Goal: Task Accomplishment & Management: Manage account settings

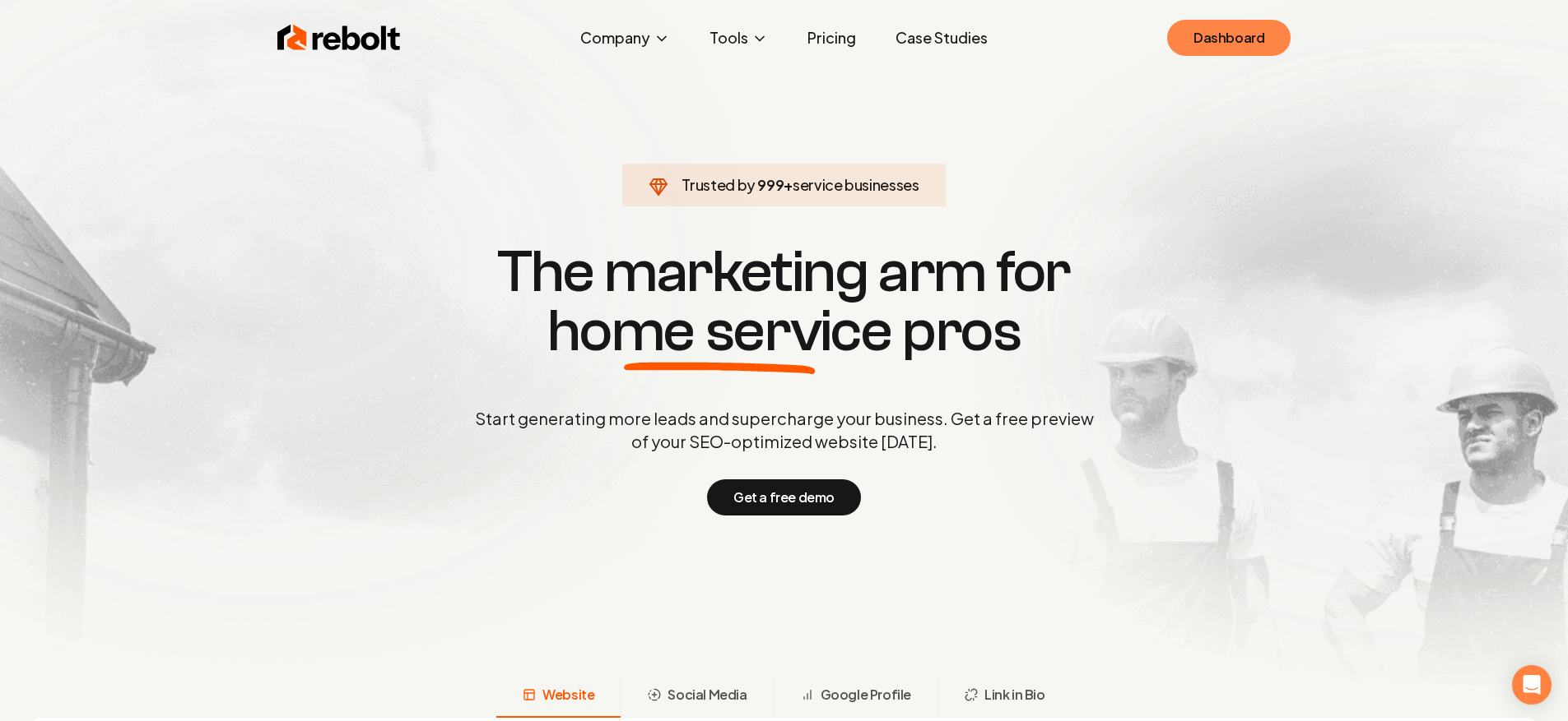
click at [1200, 39] on link "Dashboard" at bounding box center [1229, 37] width 123 height 36
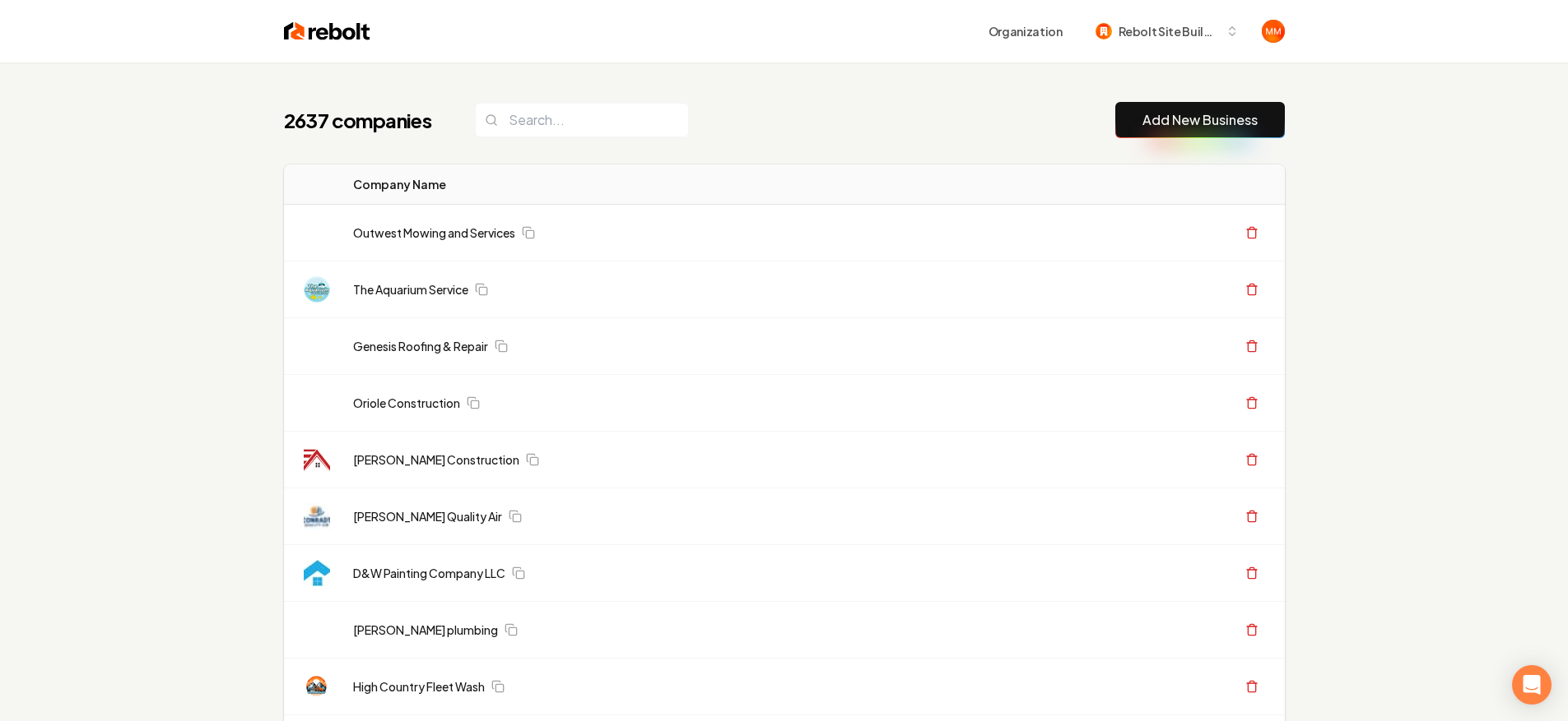
click at [544, 135] on input "search" at bounding box center [582, 119] width 214 height 34
click at [544, 131] on input "search" at bounding box center [582, 119] width 214 height 34
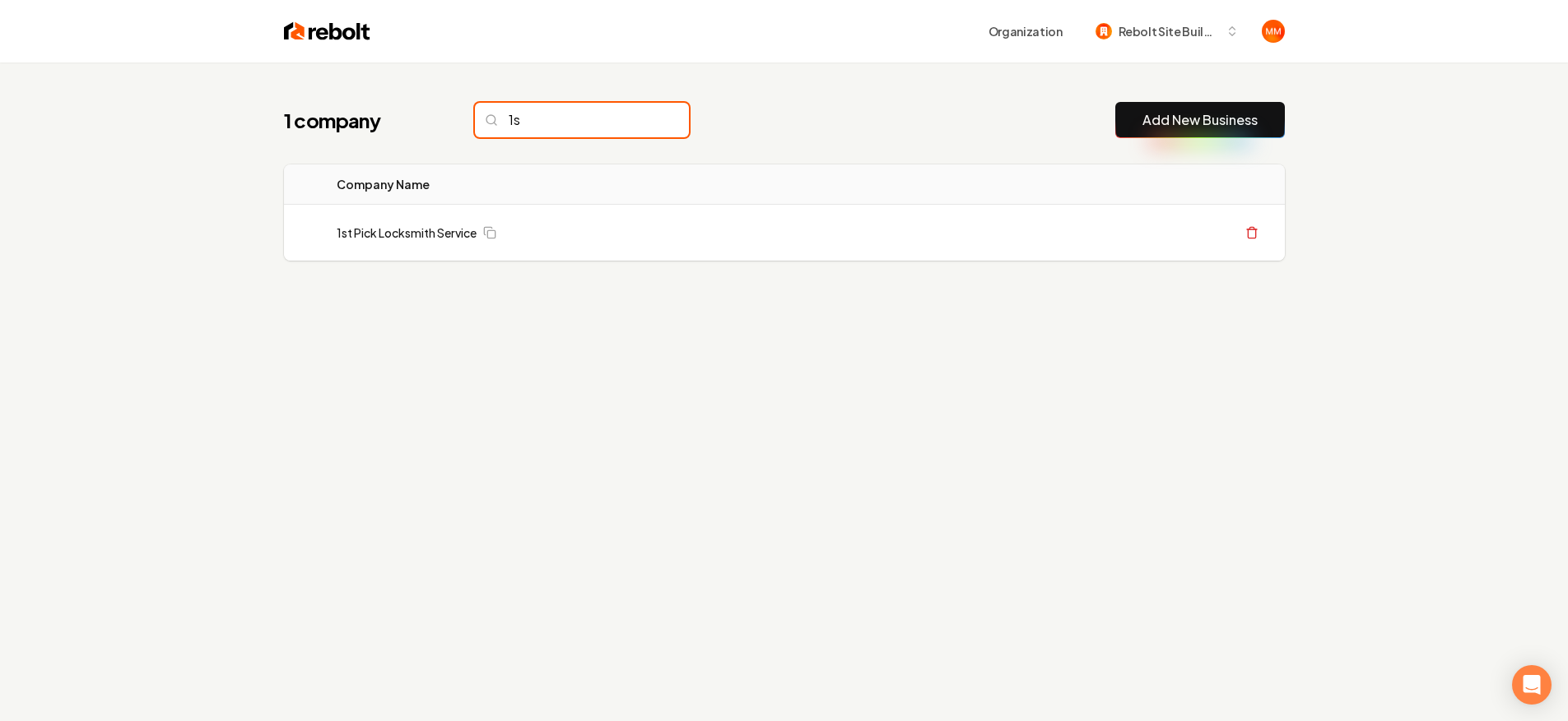
type input "1"
type input "1's"
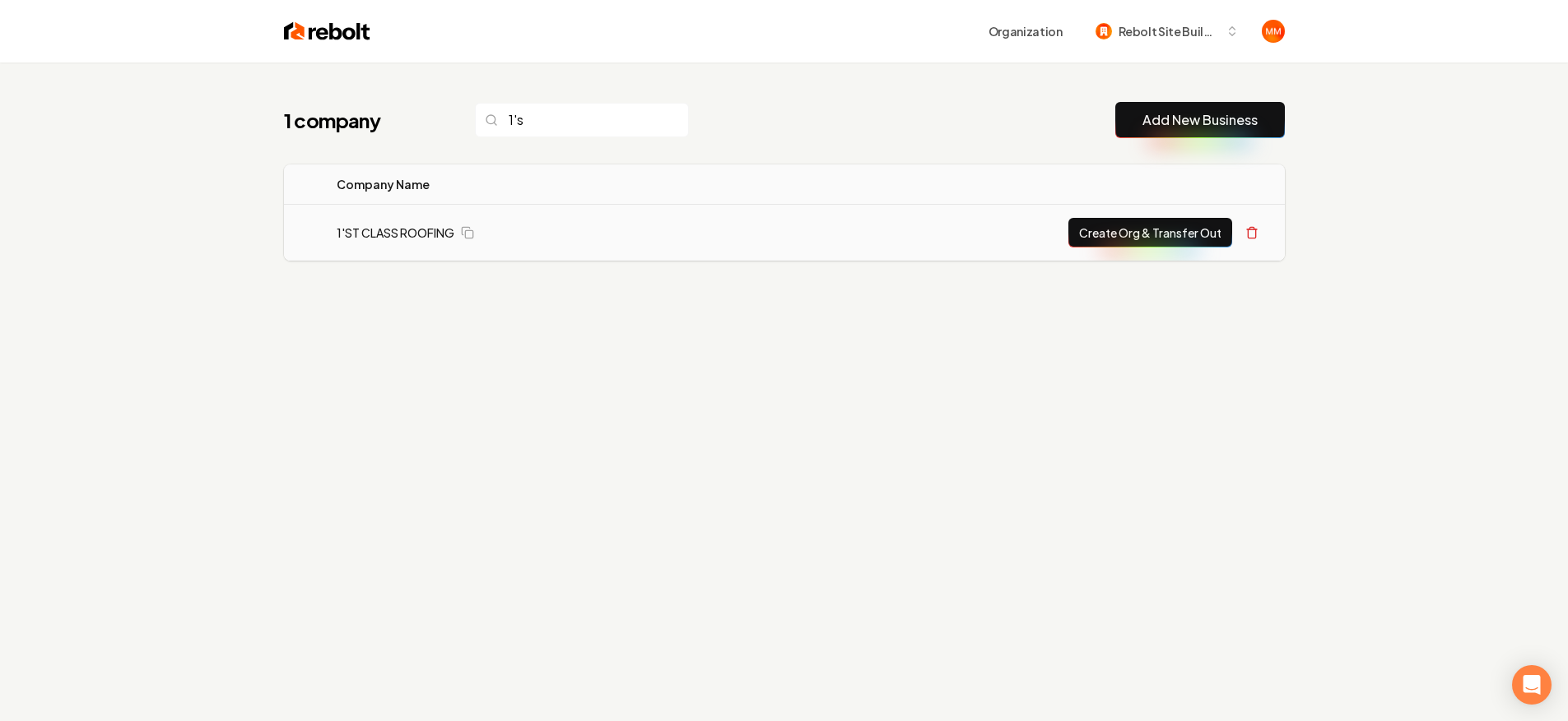
click at [386, 241] on td "1'ST CLASS ROOFING" at bounding box center [523, 233] width 399 height 57
click at [387, 236] on link "1'ST CLASS ROOFING" at bounding box center [395, 233] width 117 height 17
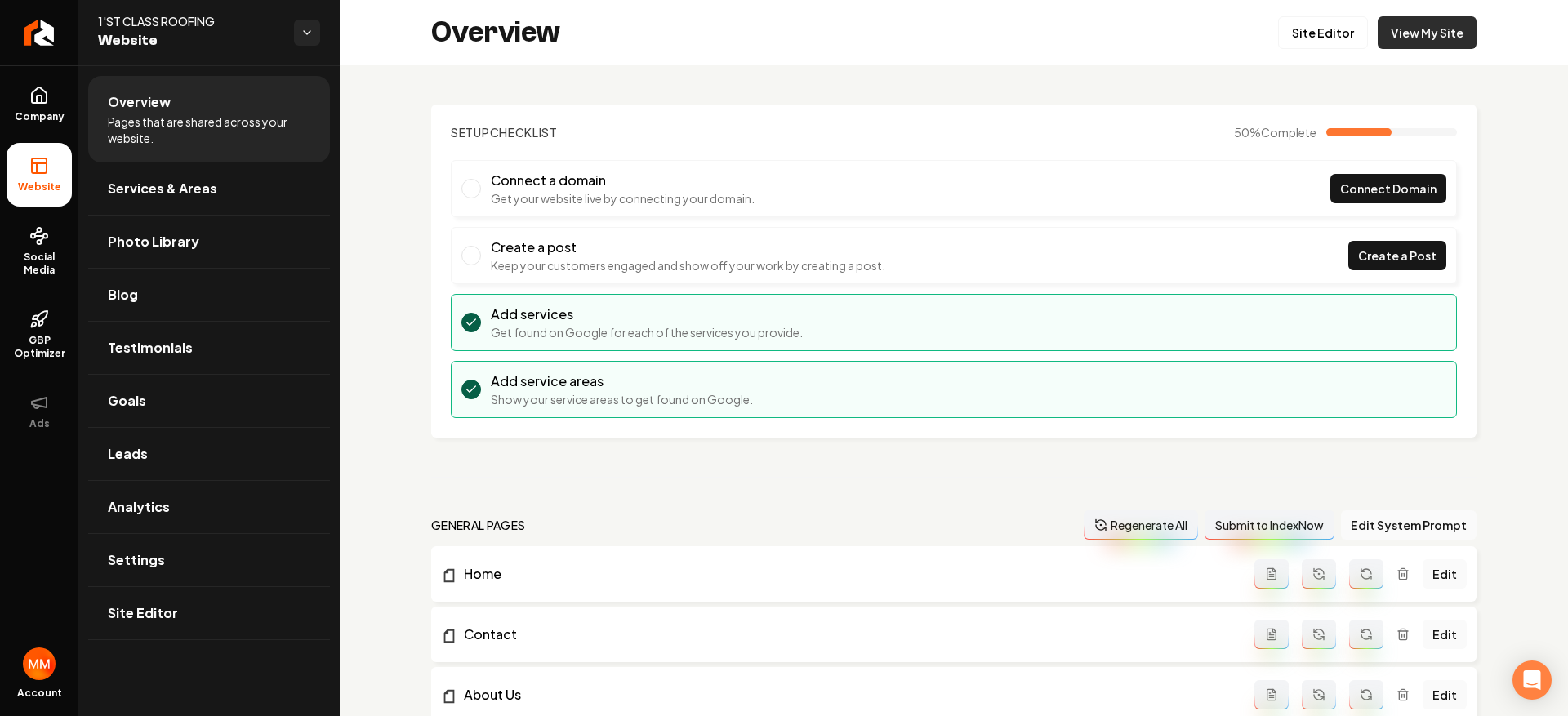
click at [1458, 26] on link "View My Site" at bounding box center [1427, 33] width 99 height 33
click at [1407, 29] on link "View My Site" at bounding box center [1427, 33] width 99 height 33
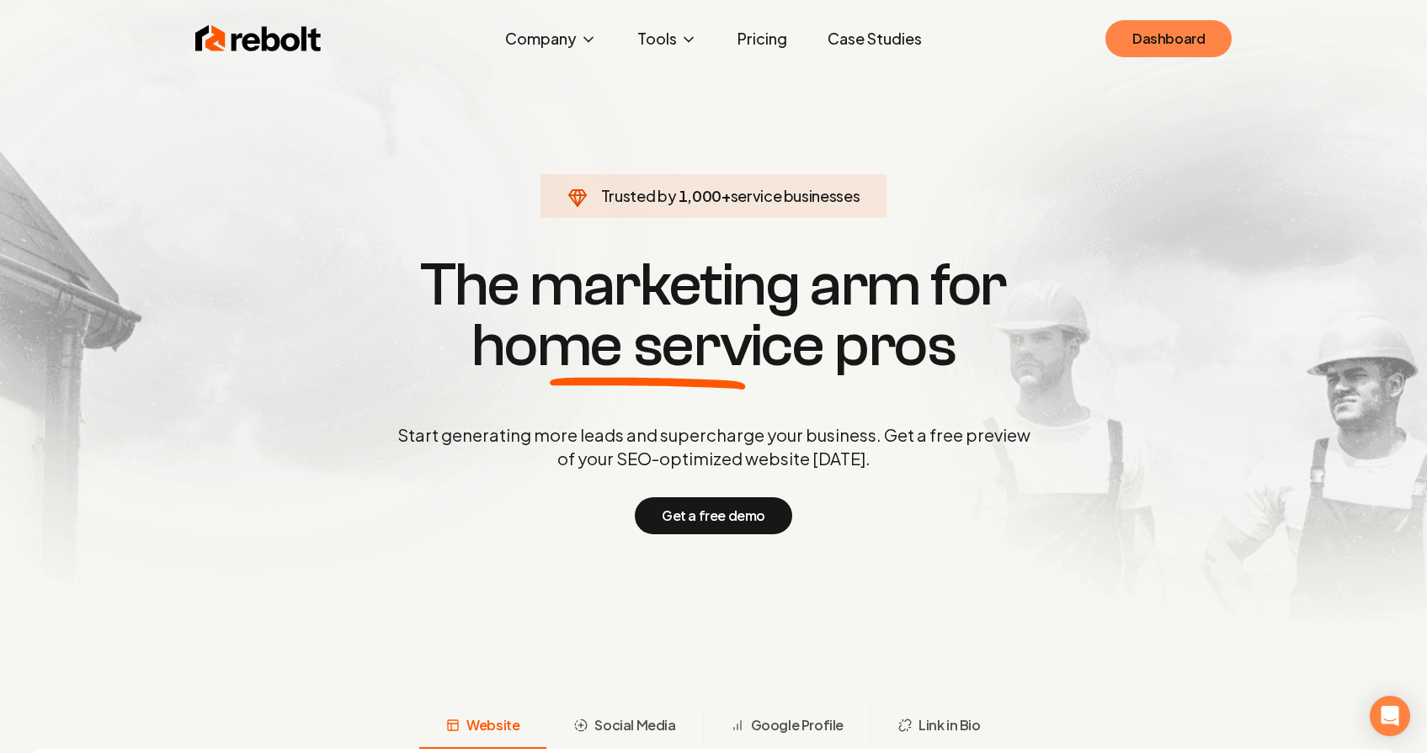
click at [1184, 41] on link "Dashboard" at bounding box center [1168, 38] width 126 height 37
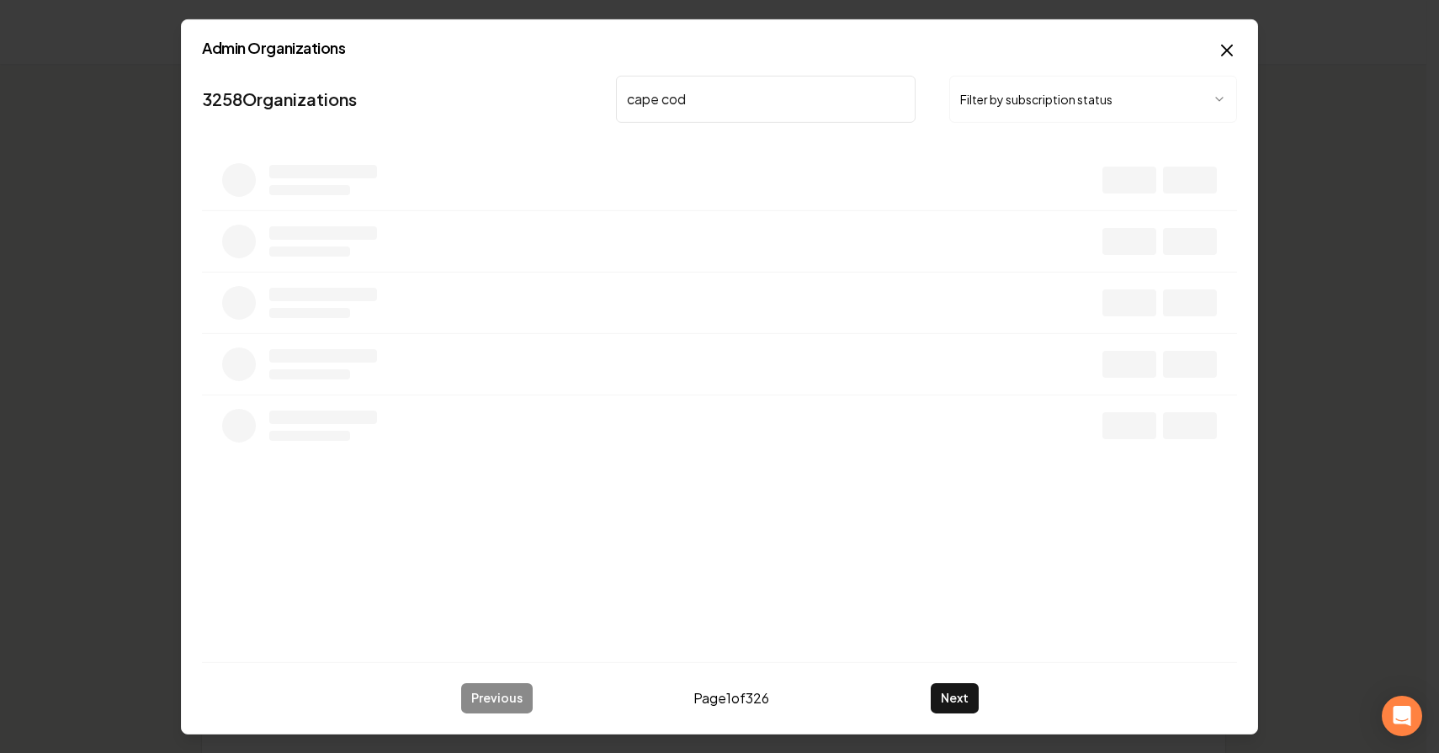
type input "cape cod"
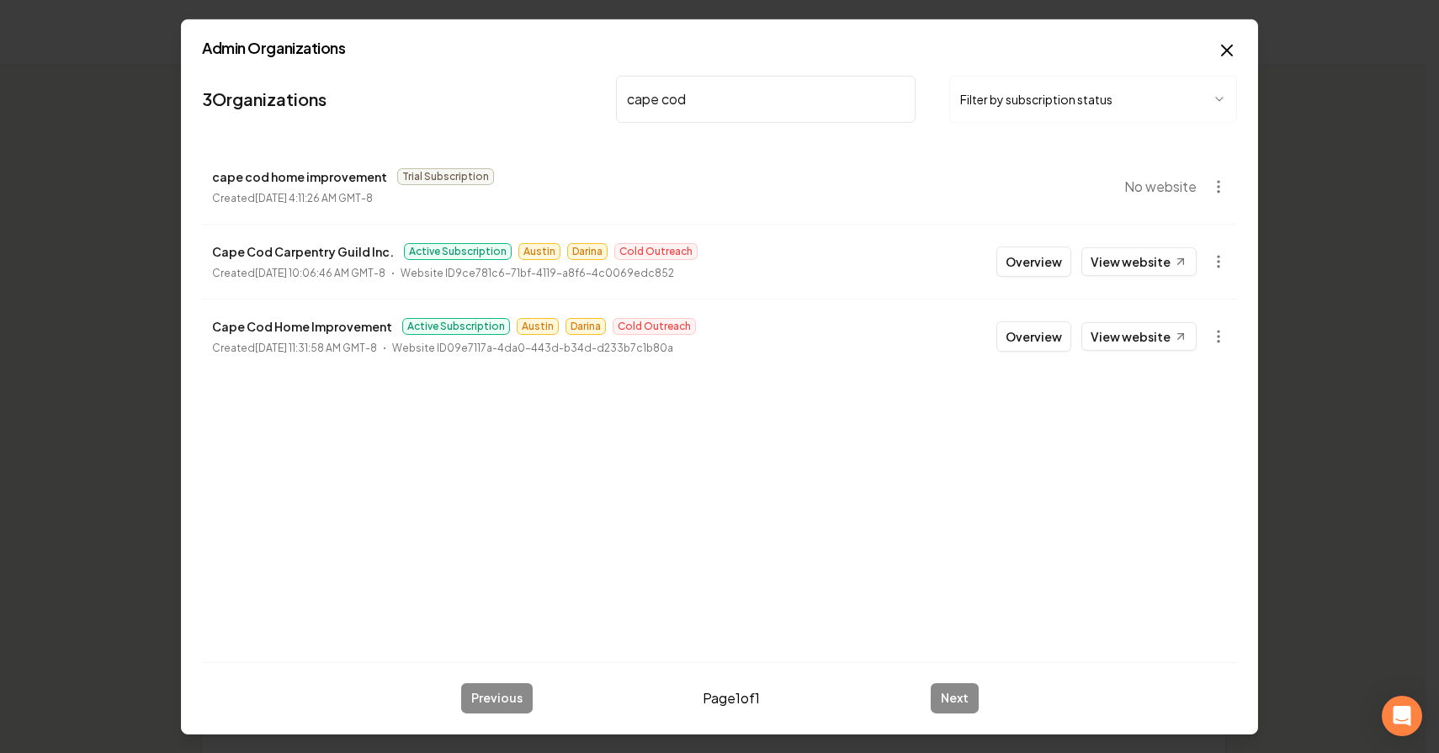
click at [1029, 326] on button "Overview" at bounding box center [1034, 336] width 75 height 30
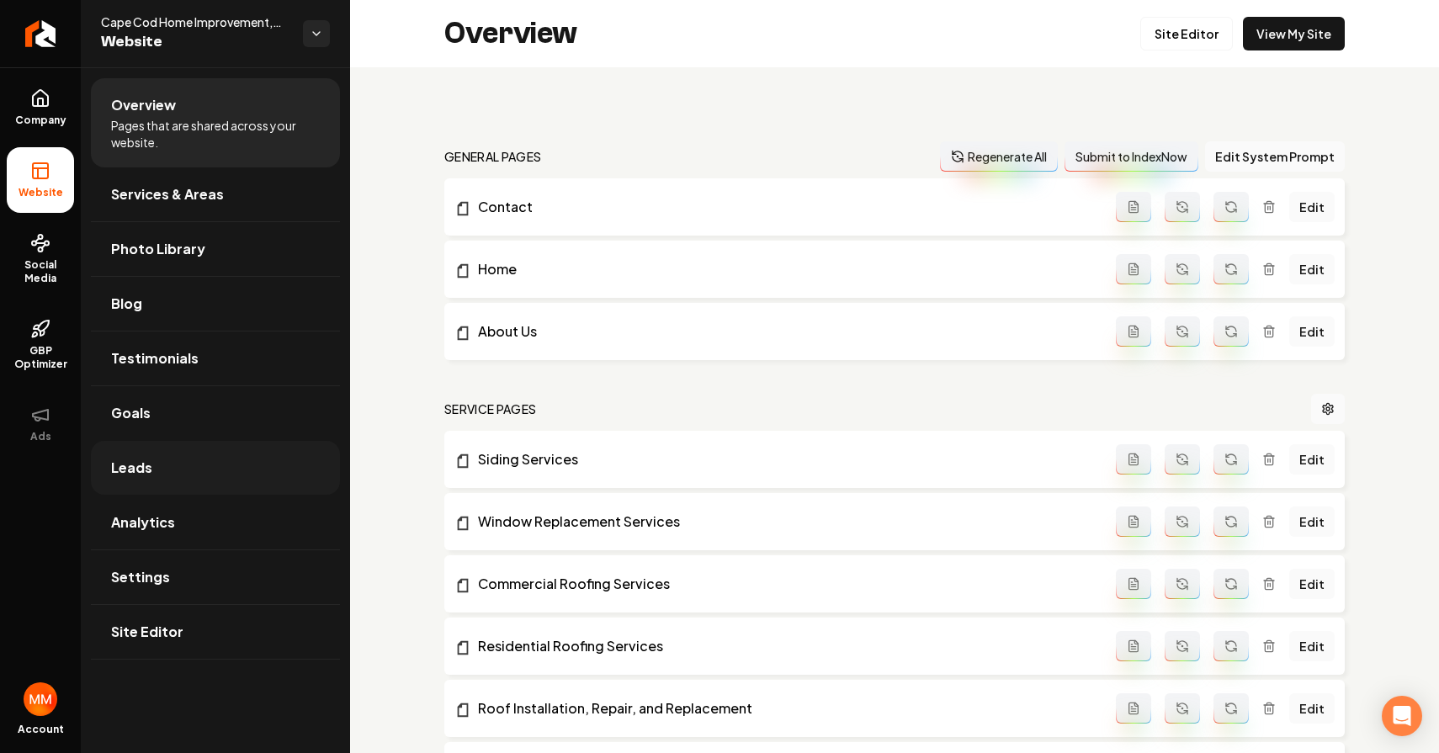
click at [186, 458] on link "Leads" at bounding box center [215, 468] width 249 height 54
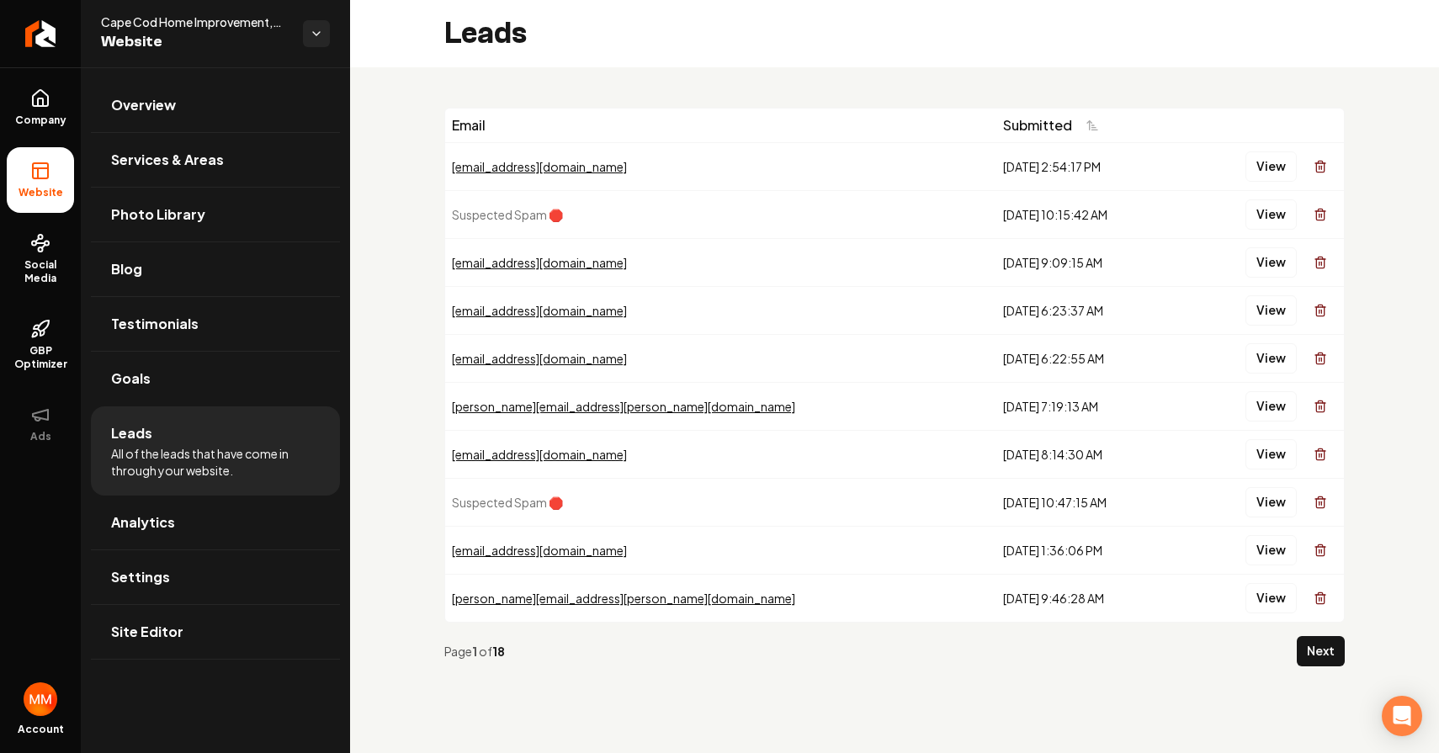
drag, startPoint x: 1043, startPoint y: 609, endPoint x: 611, endPoint y: 114, distance: 656.9
click at [611, 114] on table "Email Submitted [EMAIL_ADDRESS][DOMAIN_NAME] [DATE] 2:54:17 PM View Suspected S…" at bounding box center [894, 365] width 899 height 513
click at [635, 86] on div "Email Submitted [EMAIL_ADDRESS][DOMAIN_NAME] [DATE] 2:54:17 PM View Suspected S…" at bounding box center [894, 393] width 1089 height 653
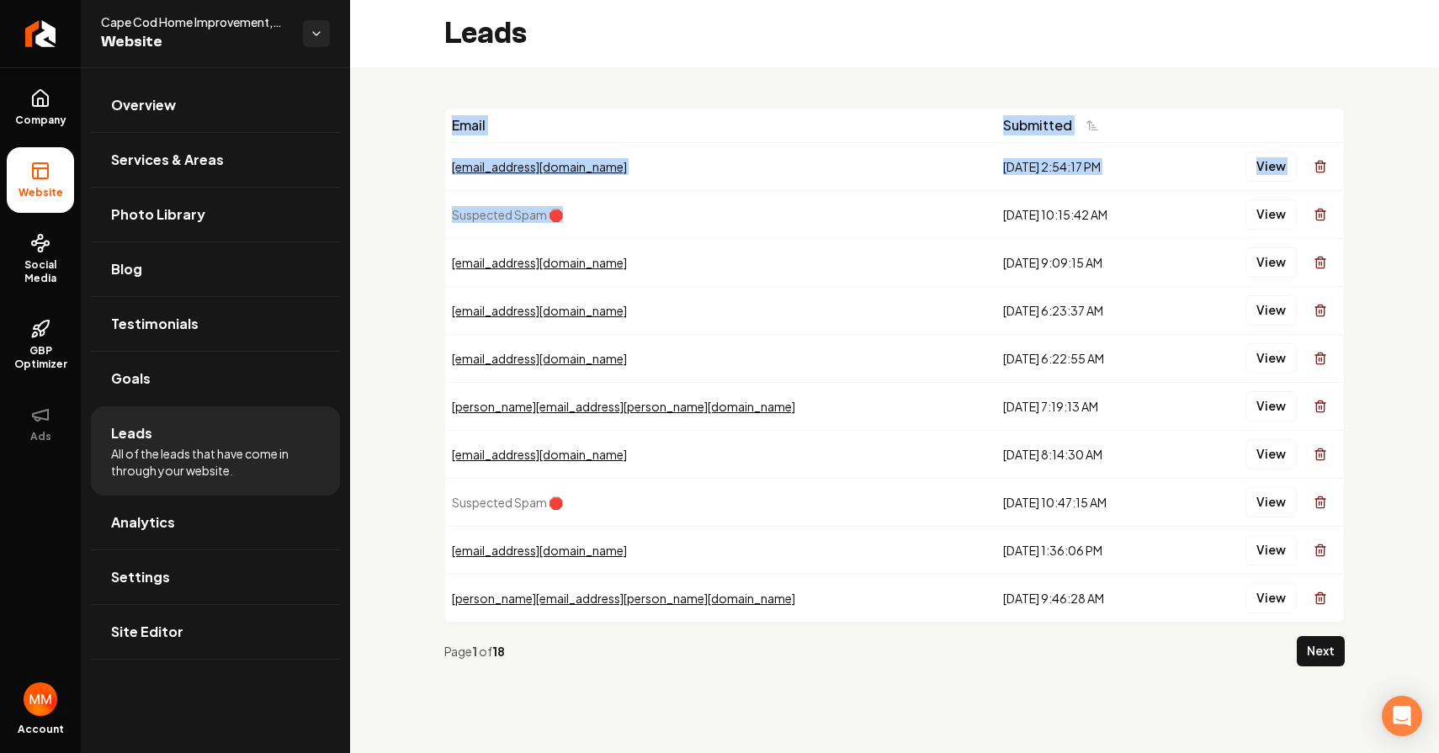
drag, startPoint x: 616, startPoint y: 215, endPoint x: 422, endPoint y: 205, distance: 194.7
click at [422, 205] on div "Email Submitted [EMAIL_ADDRESS][DOMAIN_NAME] [DATE] 2:54:17 PM View Suspected S…" at bounding box center [894, 393] width 1089 height 653
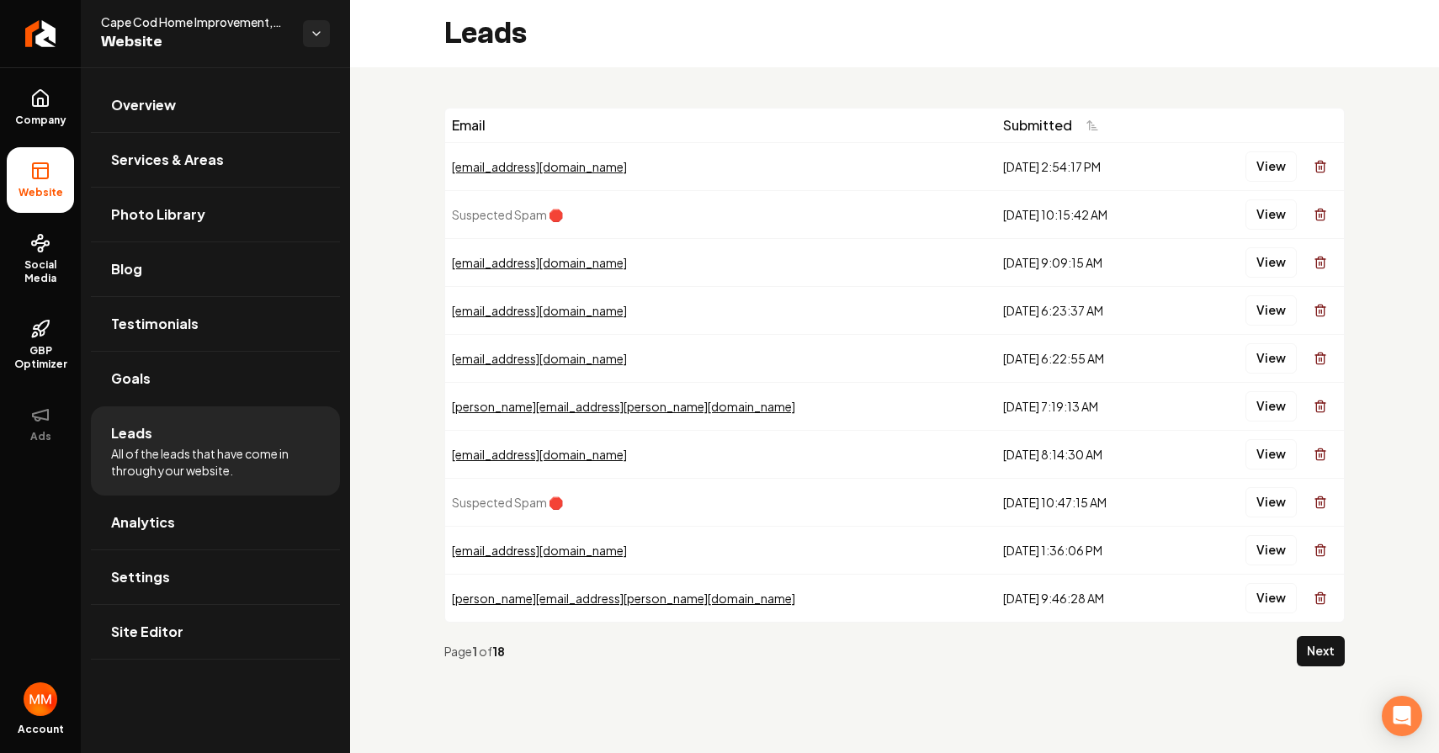
drag, startPoint x: 423, startPoint y: 204, endPoint x: 571, endPoint y: 221, distance: 149.1
click at [436, 208] on div "Email Submitted [EMAIL_ADDRESS][DOMAIN_NAME] [DATE] 2:54:17 PM View Suspected S…" at bounding box center [894, 393] width 1089 height 653
drag, startPoint x: 598, startPoint y: 215, endPoint x: 484, endPoint y: 212, distance: 113.7
click at [485, 212] on td "Suspected Spam 🛑" at bounding box center [720, 214] width 551 height 48
click at [389, 193] on div "Email Submitted [EMAIL_ADDRESS][DOMAIN_NAME] [DATE] 2:54:17 PM View Suspected S…" at bounding box center [894, 393] width 1089 height 653
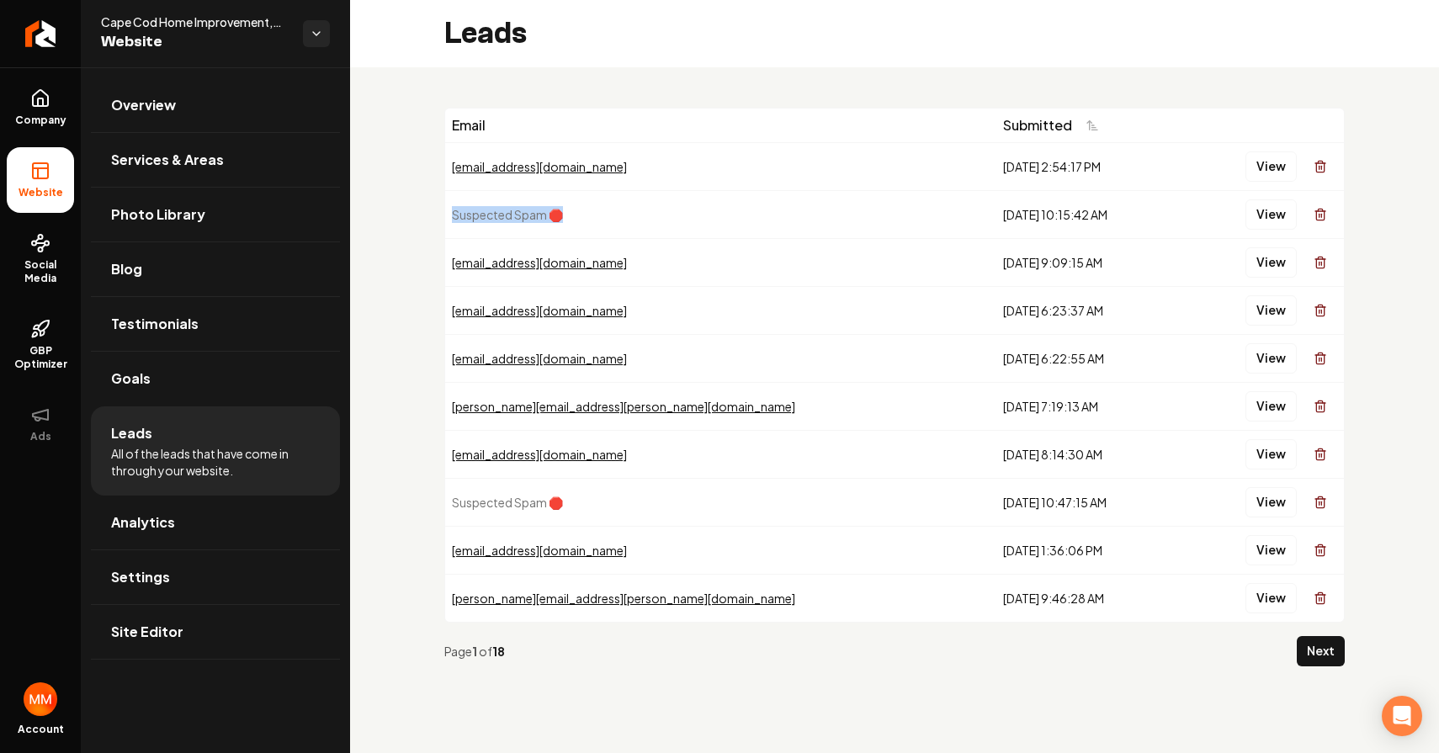
drag, startPoint x: 599, startPoint y: 219, endPoint x: 447, endPoint y: 204, distance: 153.1
click at [450, 208] on td "Suspected Spam 🛑" at bounding box center [720, 214] width 551 height 48
drag, startPoint x: 433, startPoint y: 200, endPoint x: 448, endPoint y: 203, distance: 15.4
click at [434, 200] on div "Email Submitted [EMAIL_ADDRESS][DOMAIN_NAME] [DATE] 2:54:17 PM View Suspected S…" at bounding box center [894, 393] width 1089 height 653
drag, startPoint x: 605, startPoint y: 218, endPoint x: 453, endPoint y: 214, distance: 152.4
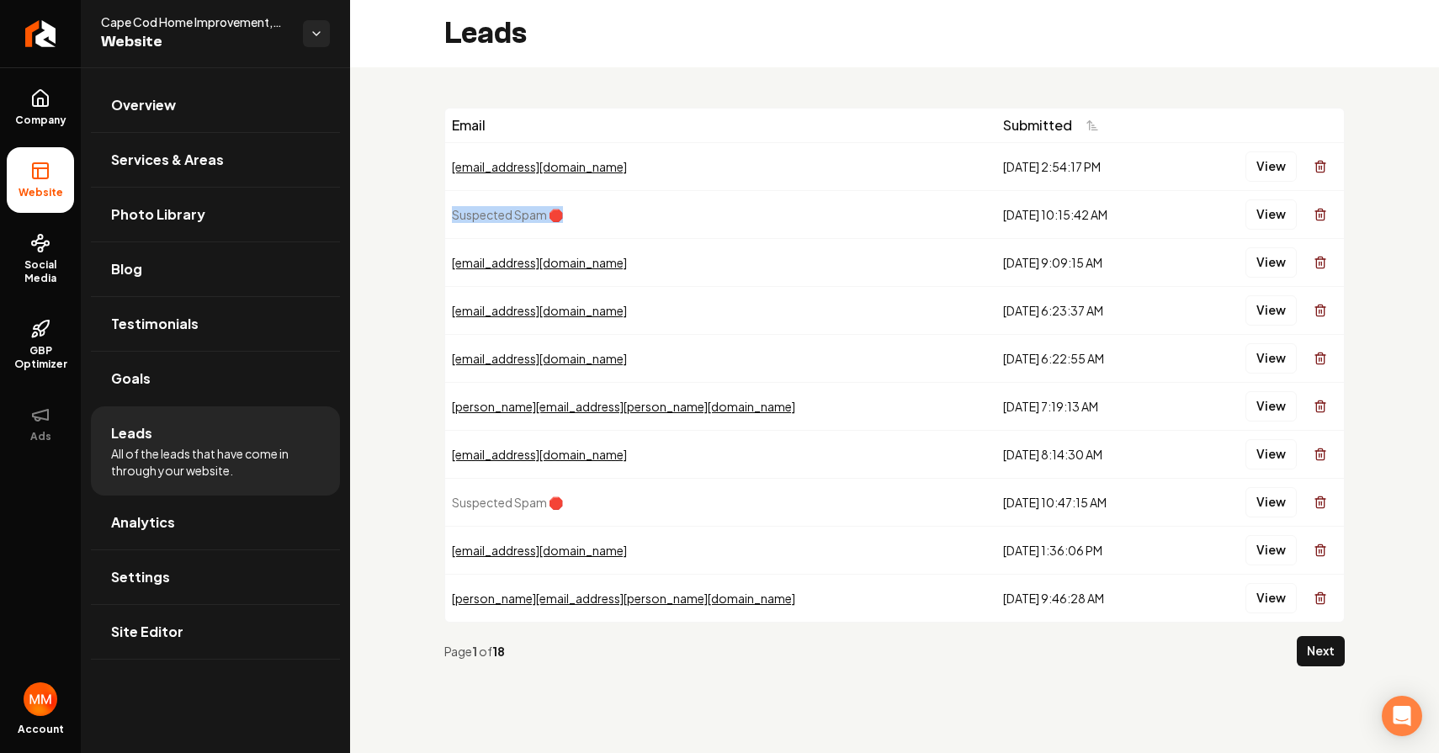
click at [454, 215] on td "Suspected Spam 🛑" at bounding box center [720, 214] width 551 height 48
click at [384, 196] on div "Email Submitted [EMAIL_ADDRESS][DOMAIN_NAME] [DATE] 2:54:17 PM View Suspected S…" at bounding box center [894, 393] width 1089 height 653
click at [1269, 171] on button "View" at bounding box center [1271, 167] width 51 height 30
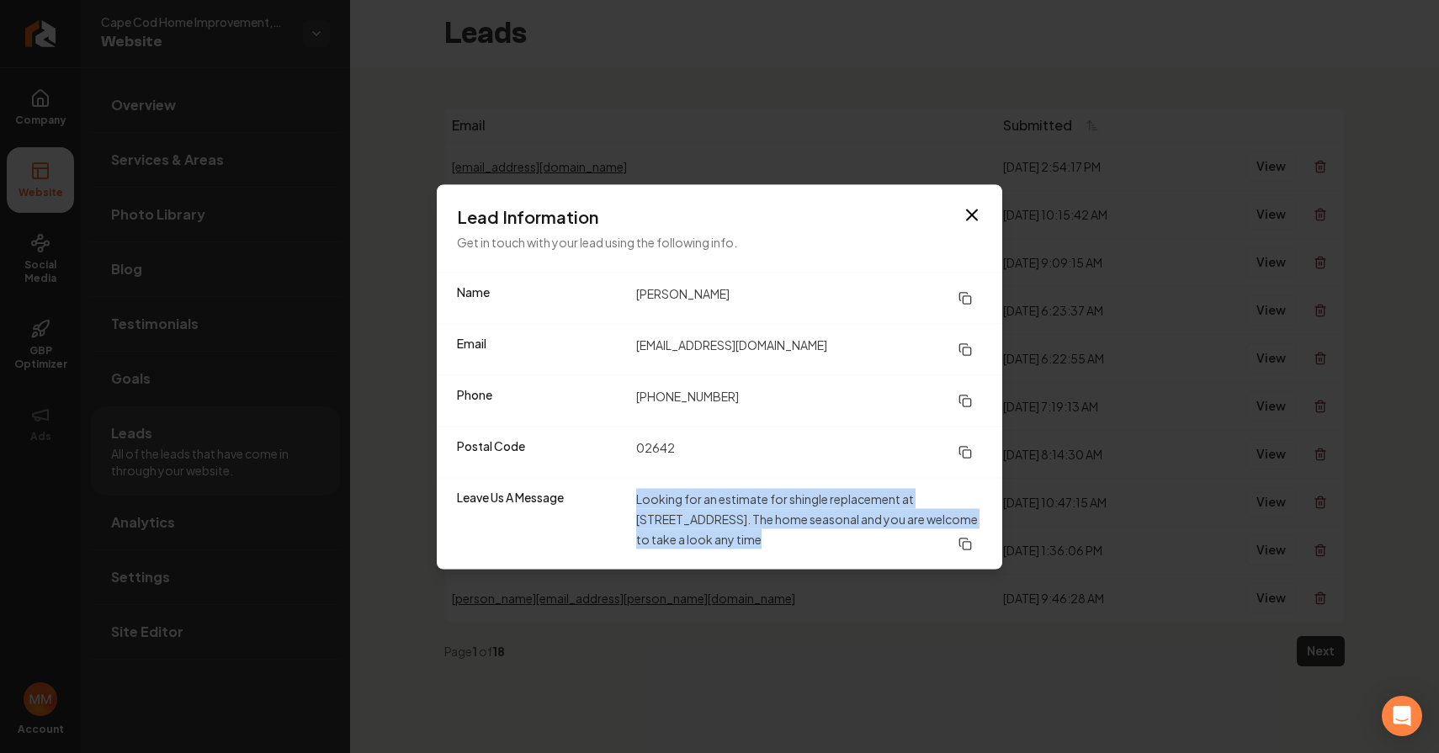
drag, startPoint x: 801, startPoint y: 548, endPoint x: 607, endPoint y: 493, distance: 202.0
click at [607, 493] on div "Leave Us A Message Looking for an estimate for shingle replacement at [STREET_A…" at bounding box center [720, 523] width 566 height 92
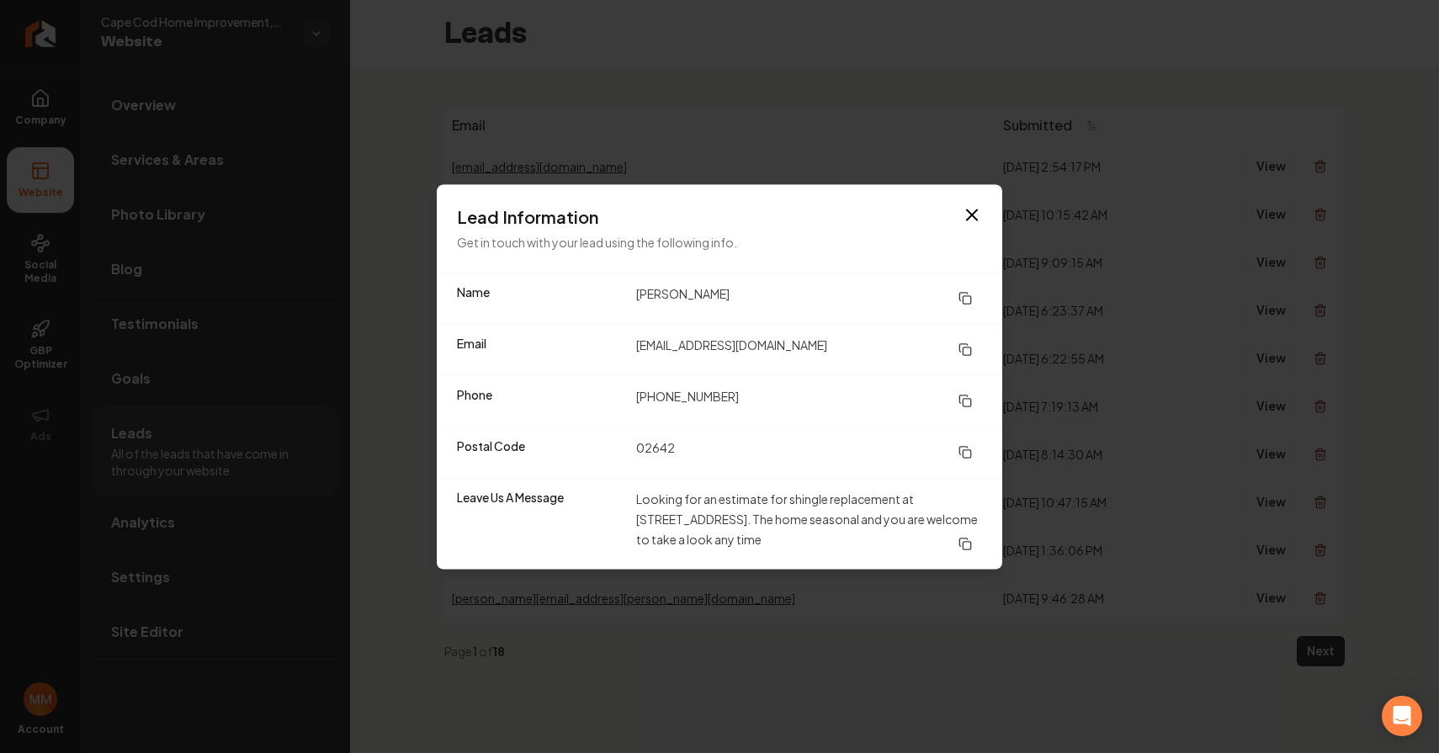
drag, startPoint x: 1128, startPoint y: 449, endPoint x: 1138, endPoint y: 425, distance: 25.6
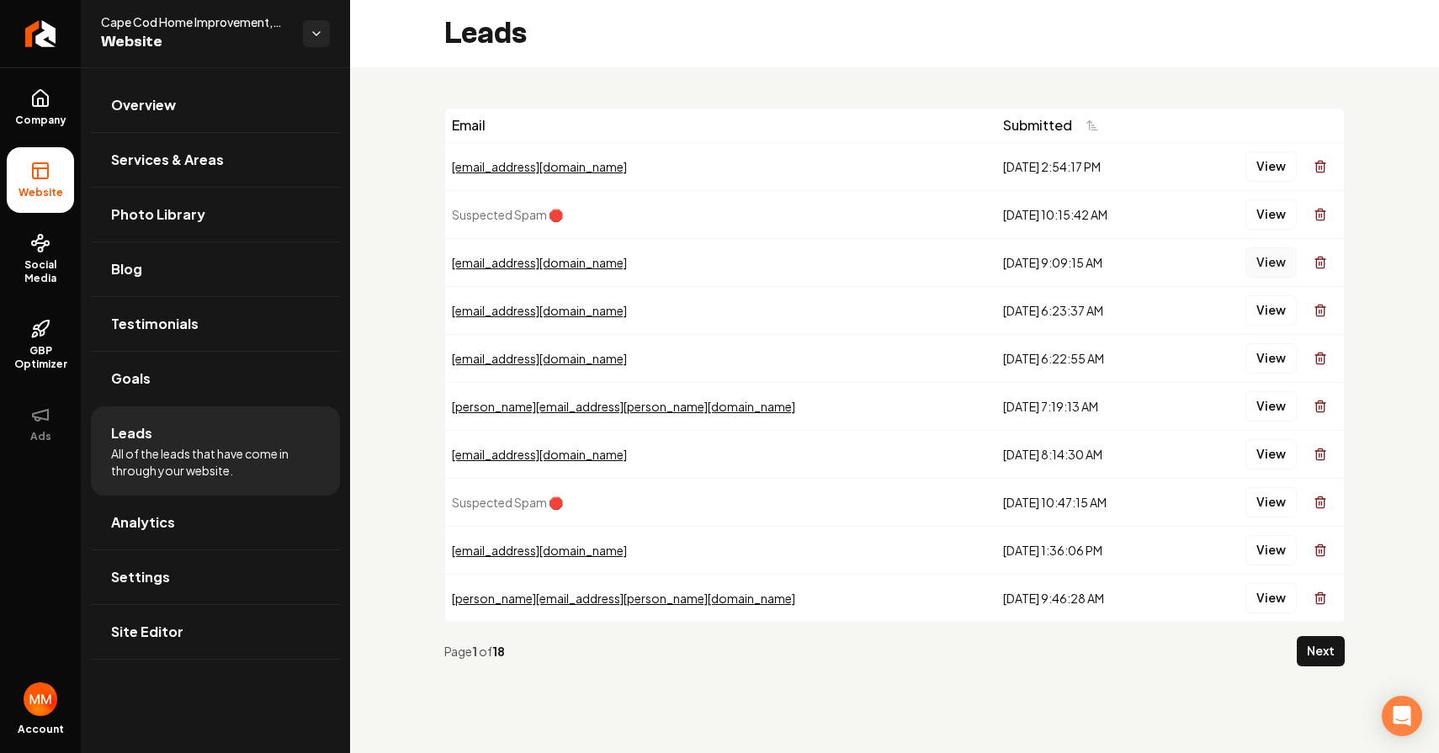
click at [1287, 262] on button "View" at bounding box center [1271, 262] width 51 height 30
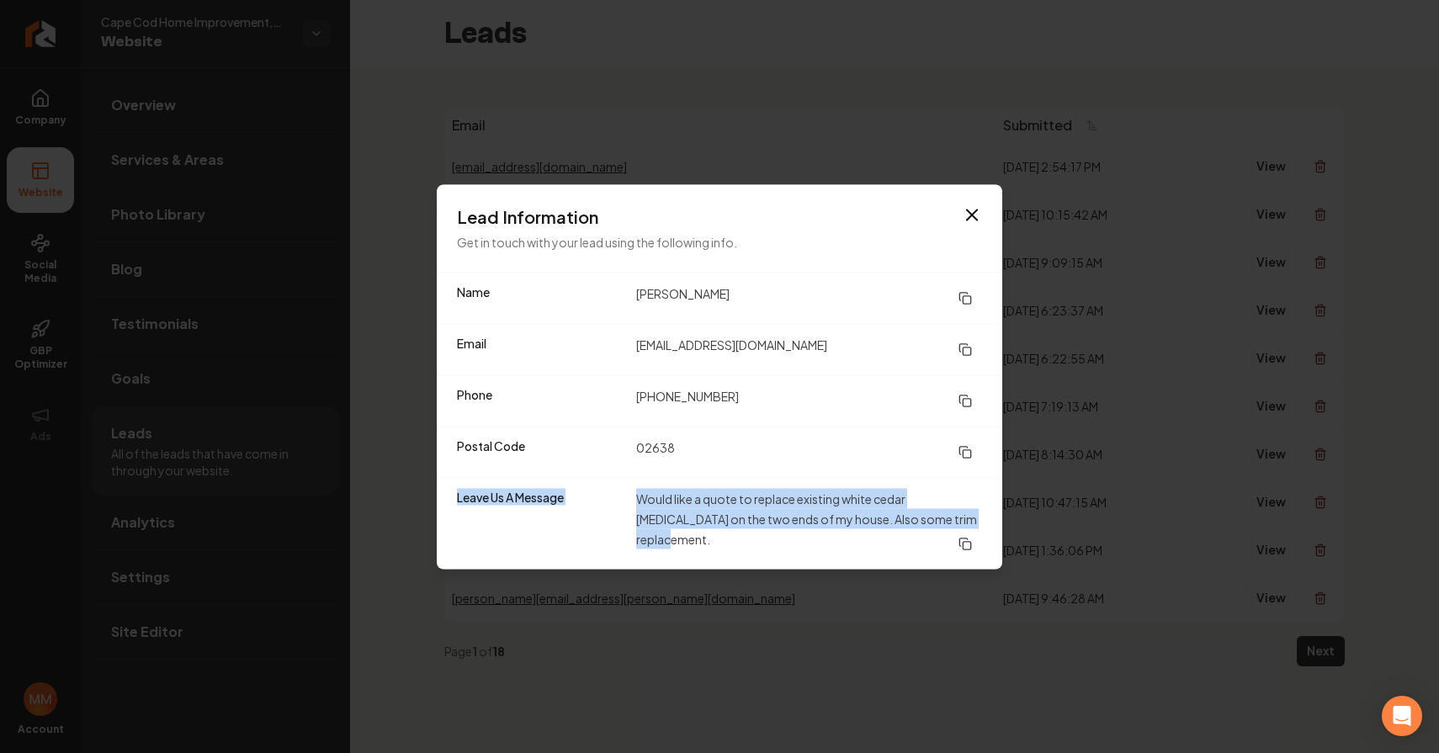
drag, startPoint x: 946, startPoint y: 529, endPoint x: 746, endPoint y: 465, distance: 210.3
click at [737, 464] on dl "Name [PERSON_NAME] Email [EMAIL_ADDRESS][DOMAIN_NAME] Phone [PHONE_NUMBER] Post…" at bounding box center [720, 421] width 566 height 296
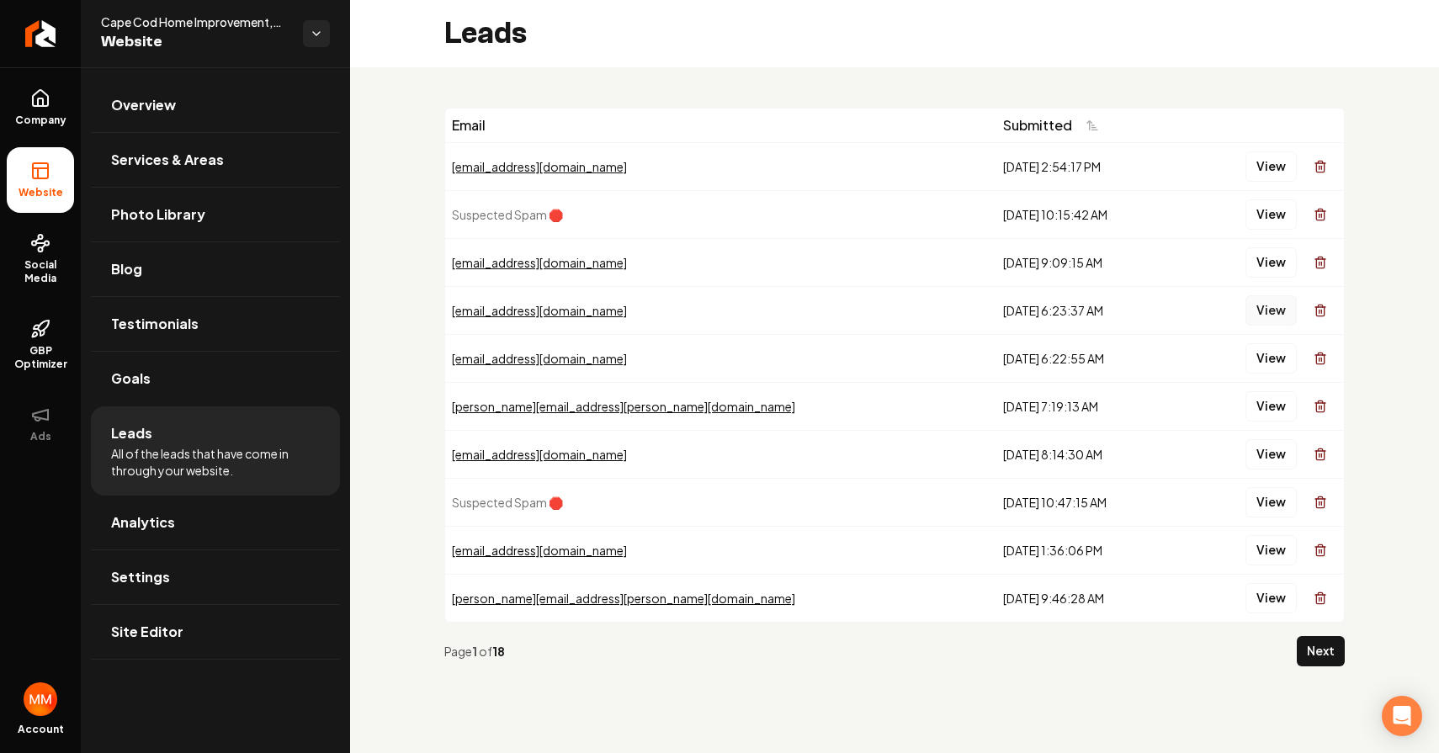
click at [1261, 306] on button "View" at bounding box center [1271, 310] width 51 height 30
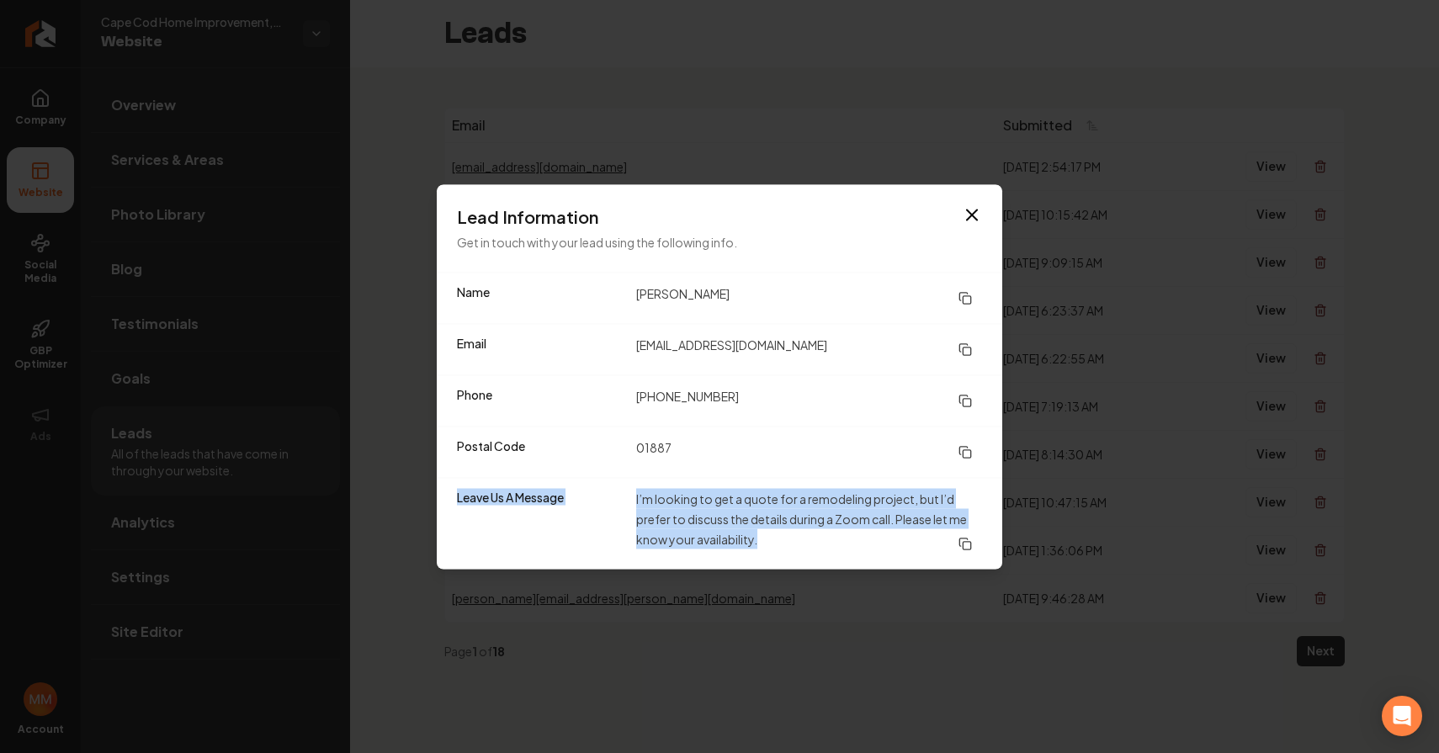
drag, startPoint x: 836, startPoint y: 538, endPoint x: 701, endPoint y: 486, distance: 144.4
click at [684, 476] on dl "Name [PERSON_NAME] Email [EMAIL_ADDRESS][DOMAIN_NAME] Phone [PHONE_NUMBER] Post…" at bounding box center [720, 421] width 566 height 296
click at [815, 534] on dd "I’m looking to get a quote for a remodeling project, but I’d prefer to discuss …" at bounding box center [809, 523] width 346 height 71
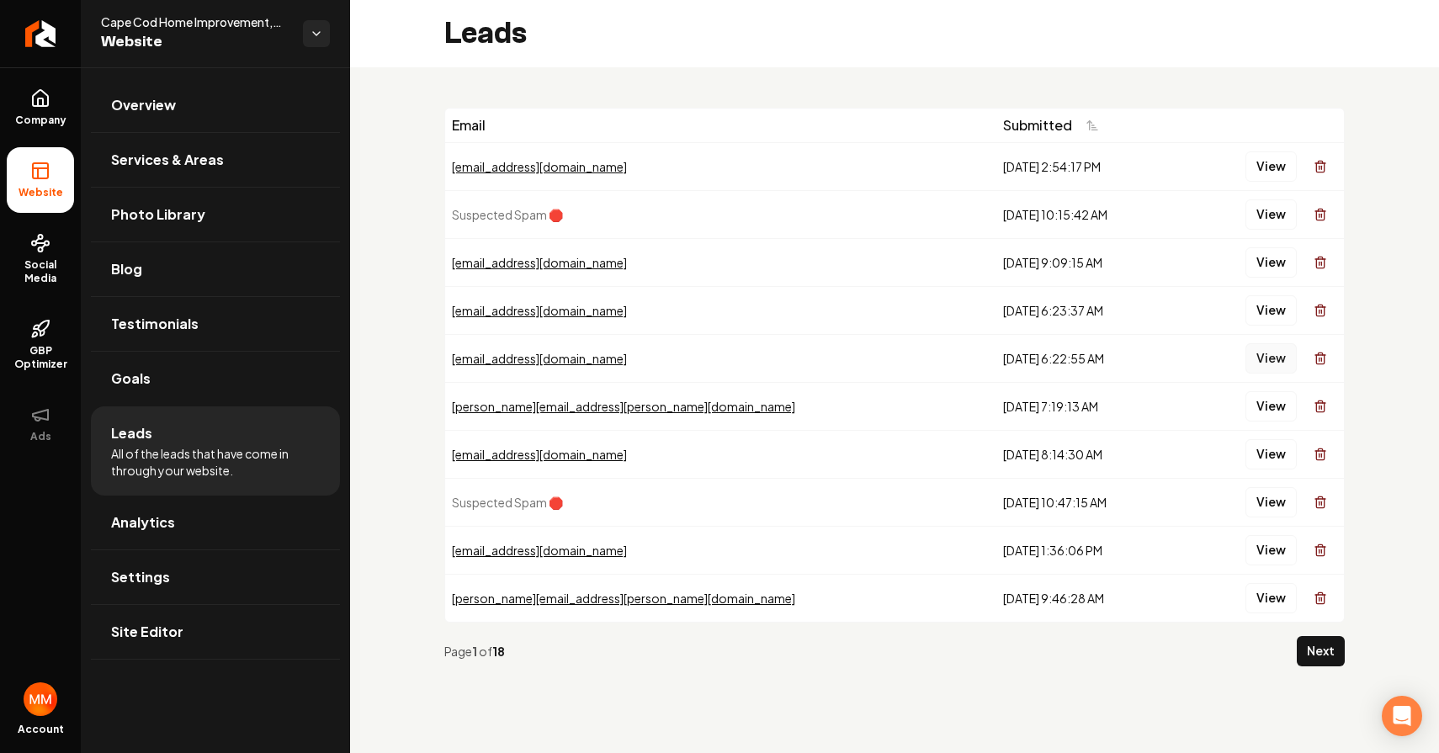
click at [1275, 362] on button "View" at bounding box center [1271, 358] width 51 height 30
click at [1274, 400] on button "View" at bounding box center [1271, 406] width 51 height 30
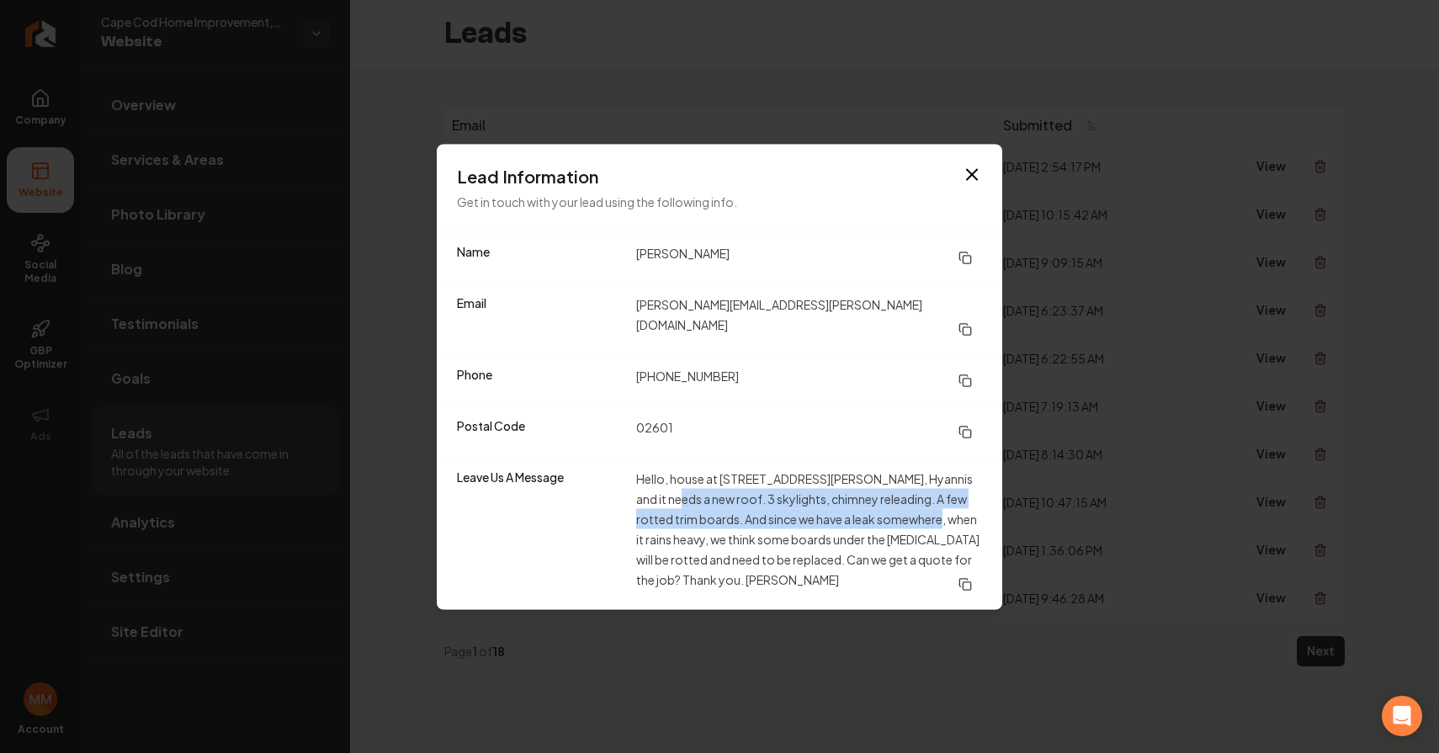
drag, startPoint x: 661, startPoint y: 486, endPoint x: 912, endPoint y: 497, distance: 251.1
click at [909, 498] on dd "Hello, house at [STREET_ADDRESS][PERSON_NAME], Hyannis and it needs a new roof.…" at bounding box center [809, 533] width 346 height 131
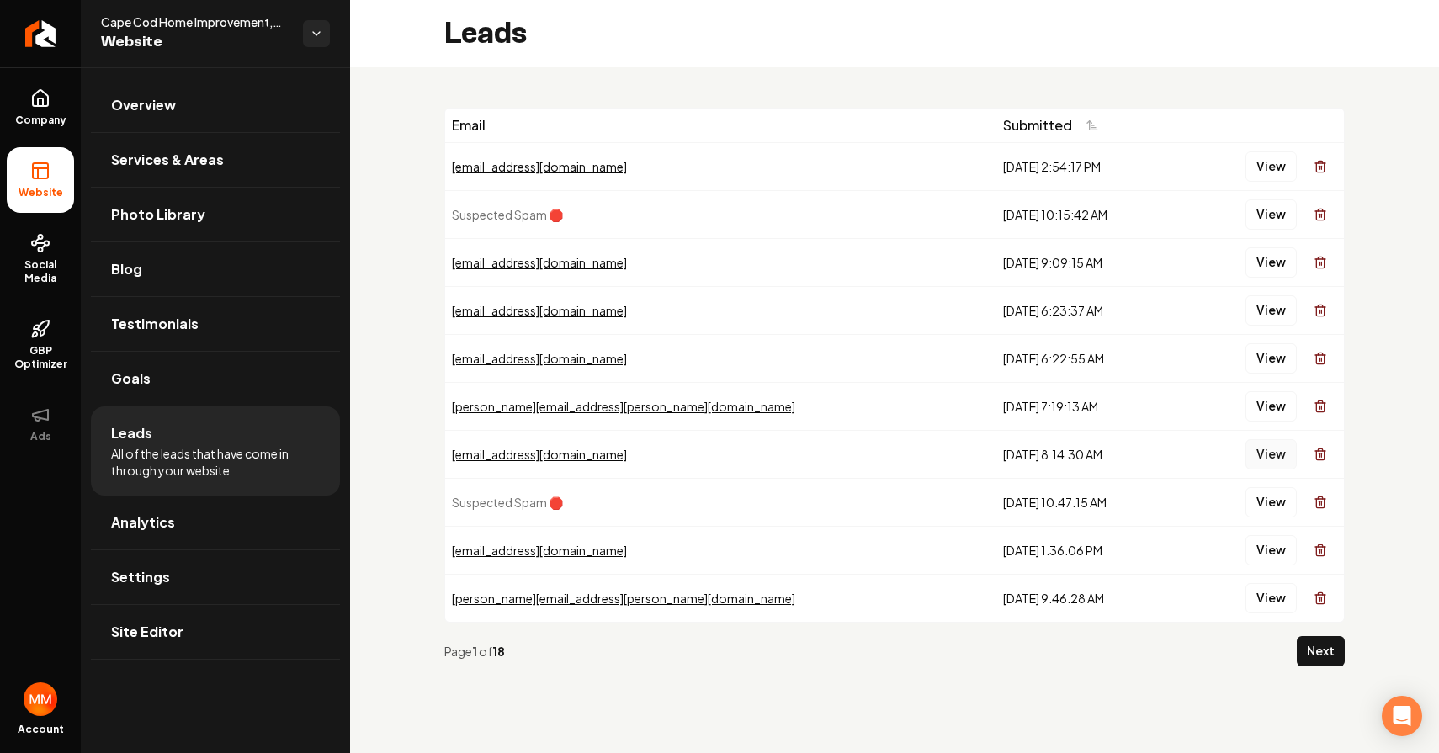
click at [1262, 460] on button "View" at bounding box center [1271, 454] width 51 height 30
drag, startPoint x: 1127, startPoint y: 444, endPoint x: 1057, endPoint y: 458, distance: 71.2
drag, startPoint x: 561, startPoint y: 646, endPoint x: 453, endPoint y: 644, distance: 108.6
click at [454, 644] on div "Page 1 of 18" at bounding box center [867, 651] width 846 height 17
click at [605, 662] on div "Page 1 of 18 Next" at bounding box center [894, 651] width 901 height 57
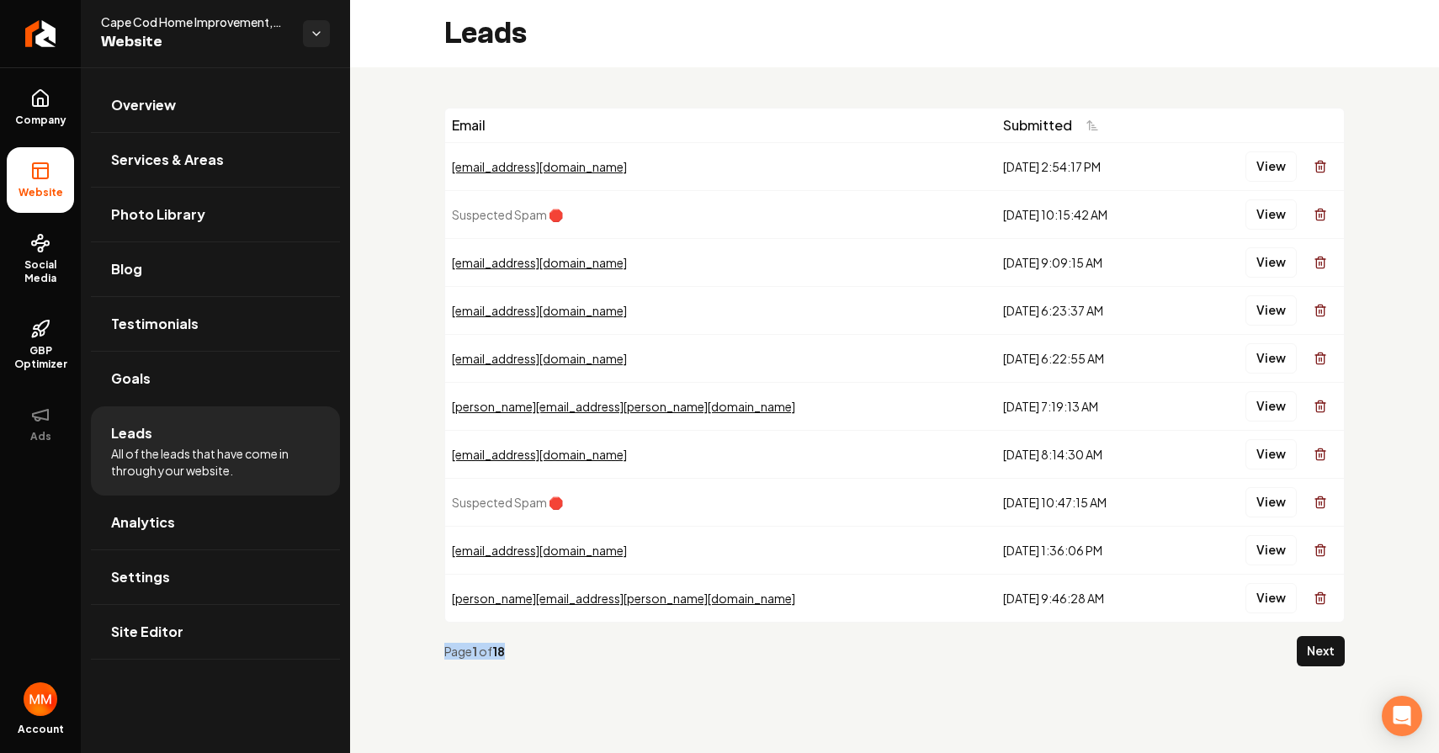
drag, startPoint x: 521, startPoint y: 651, endPoint x: 407, endPoint y: 642, distance: 114.0
click at [408, 642] on div "Email Submitted [EMAIL_ADDRESS][DOMAIN_NAME] [DATE] 2:54:17 PM View Suspected S…" at bounding box center [894, 393] width 1089 height 653
click at [544, 652] on div "Page 1 of 18" at bounding box center [867, 651] width 846 height 17
drag, startPoint x: 535, startPoint y: 649, endPoint x: 434, endPoint y: 647, distance: 101.0
click at [434, 647] on div "Email Submitted [EMAIL_ADDRESS][DOMAIN_NAME] [DATE] 2:54:17 PM View Suspected S…" at bounding box center [894, 393] width 1089 height 653
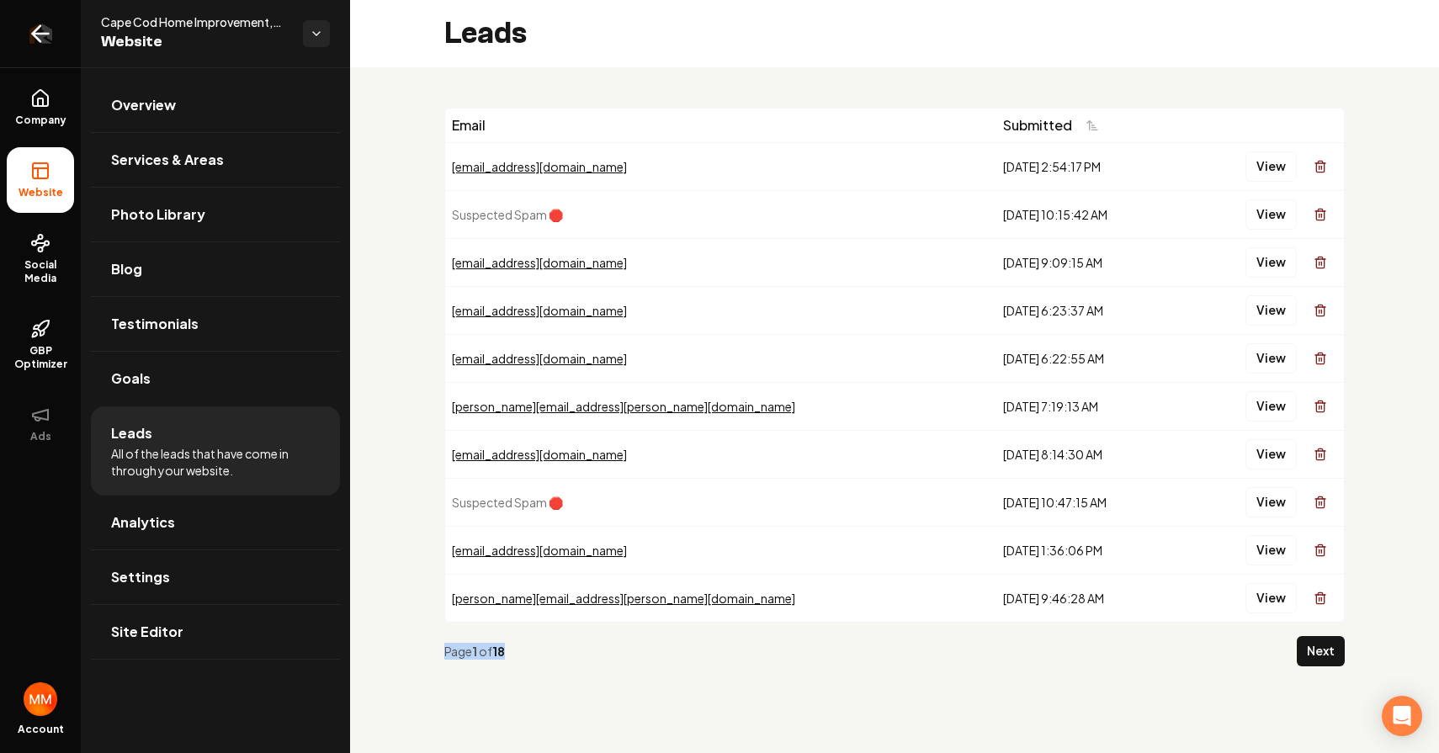
click at [57, 26] on link "Return to dashboard" at bounding box center [40, 33] width 81 height 67
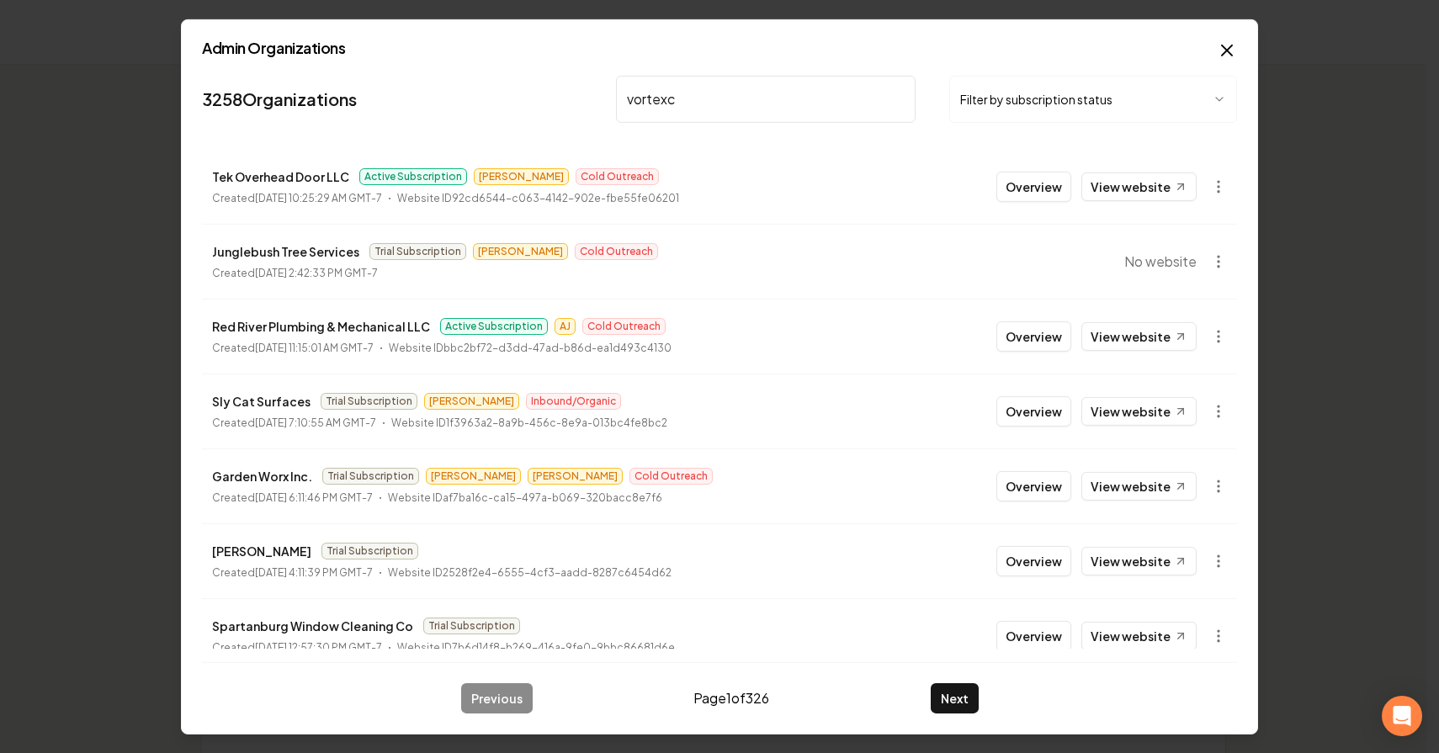
type input "vortex"
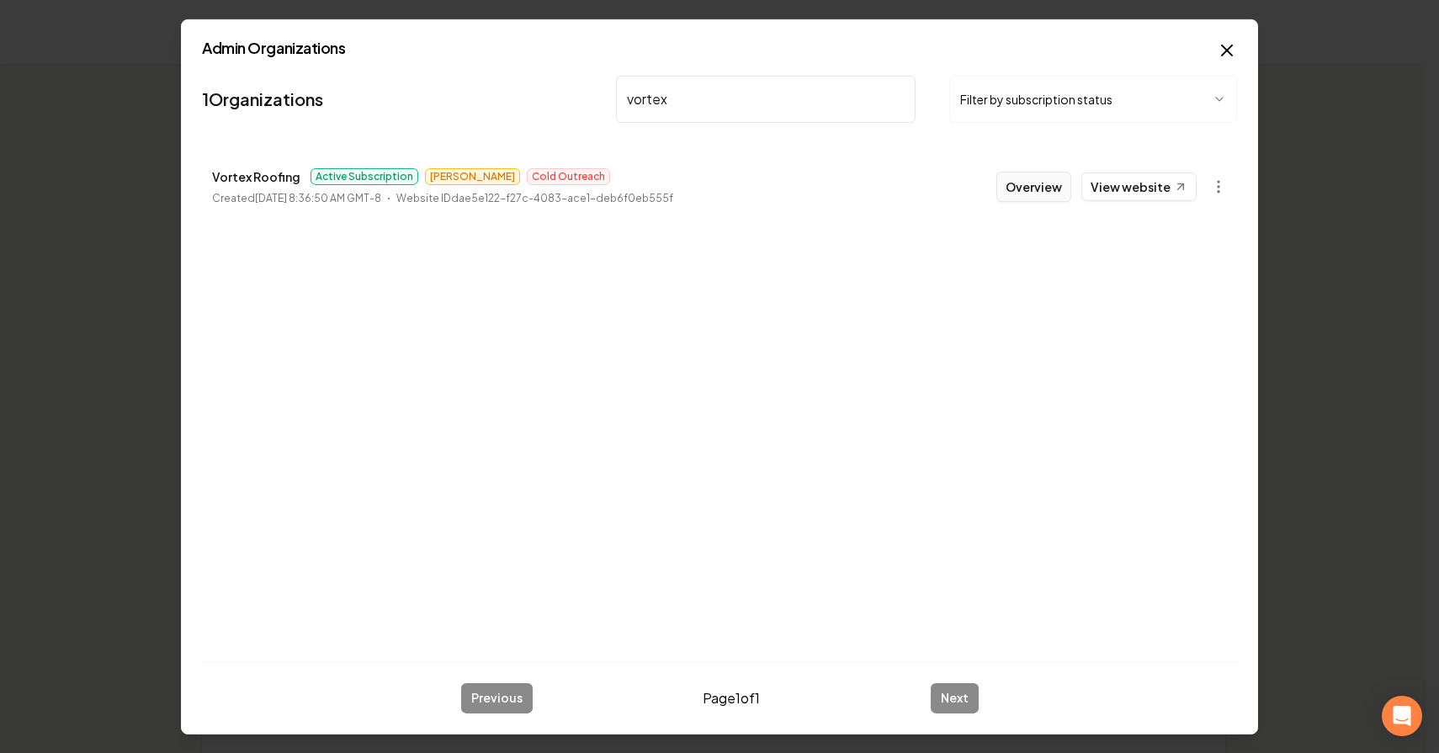
click at [1013, 178] on button "Overview" at bounding box center [1034, 186] width 75 height 30
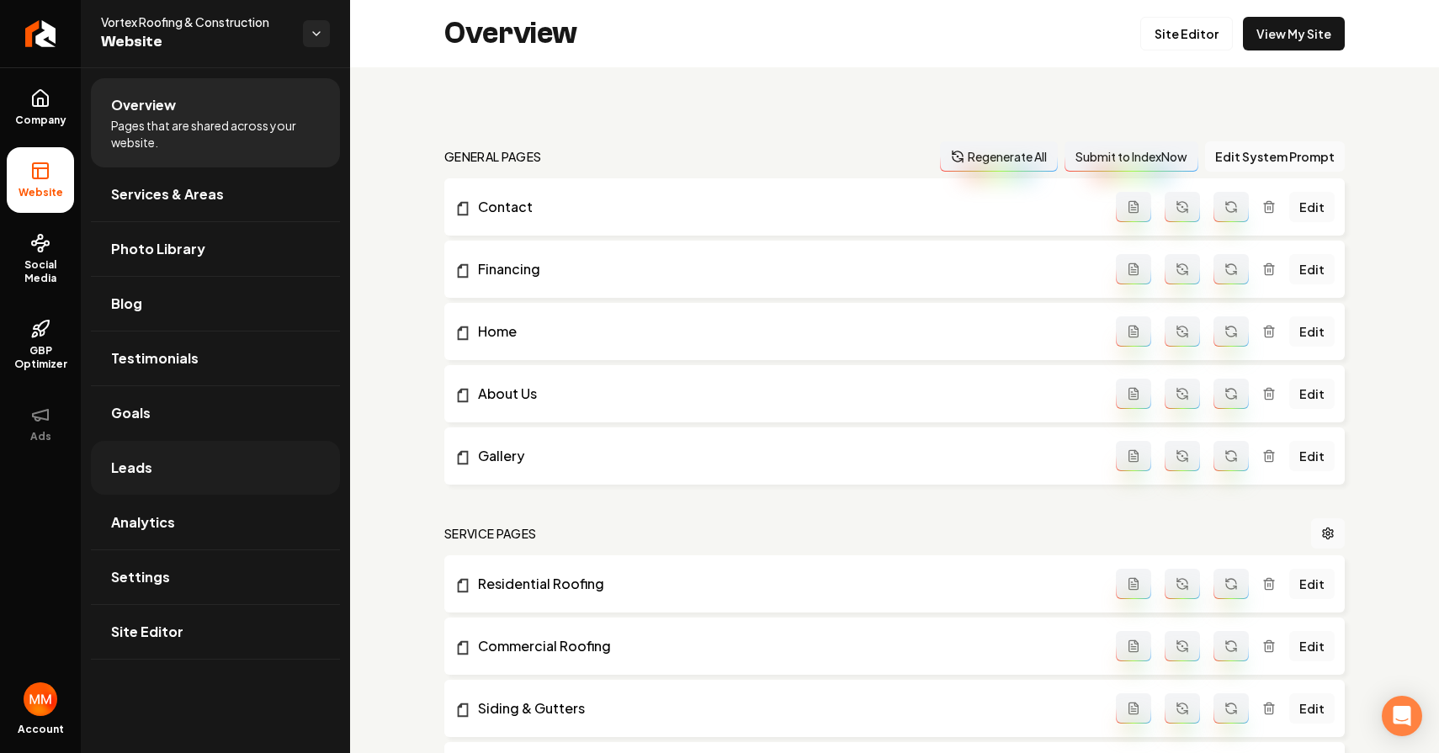
click at [244, 460] on link "Leads" at bounding box center [215, 468] width 249 height 54
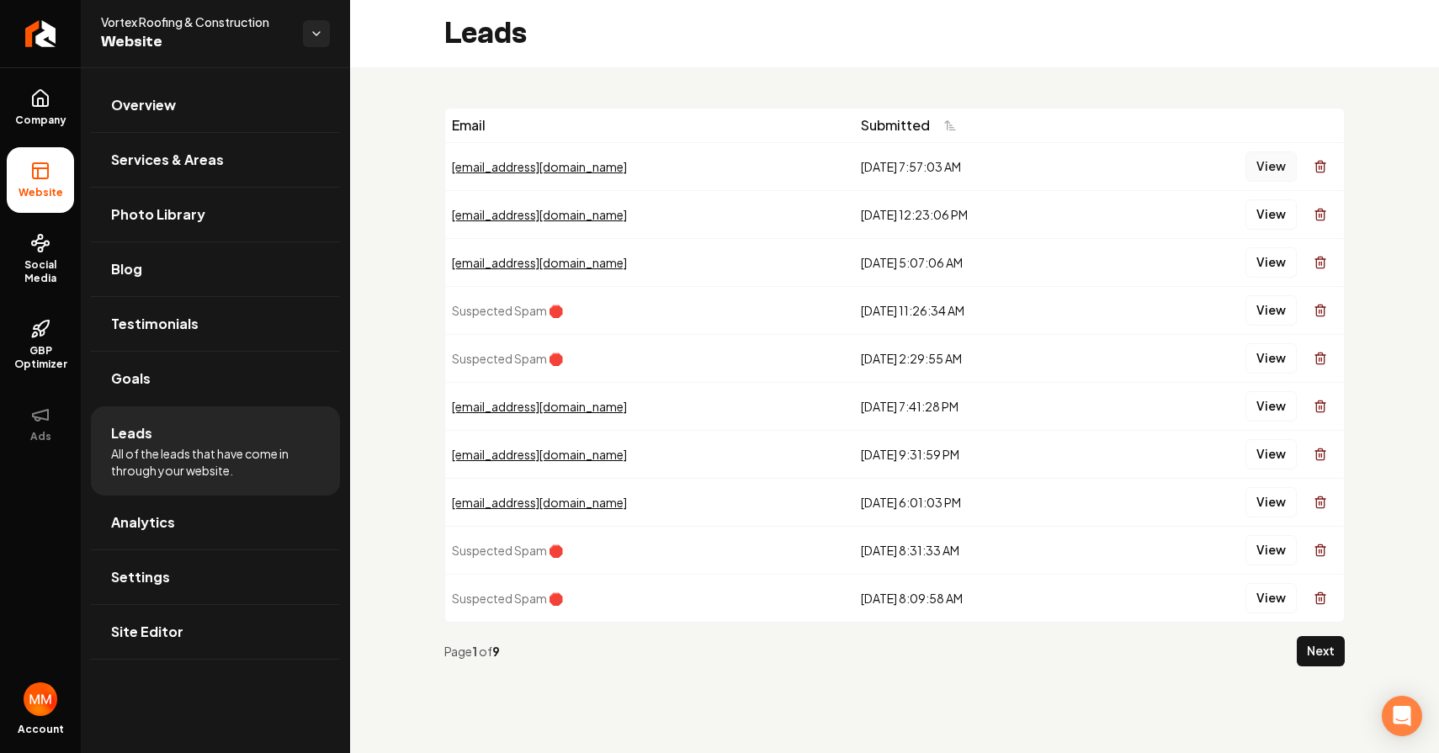
click at [1266, 160] on button "View" at bounding box center [1271, 167] width 51 height 30
click at [1267, 225] on button "View" at bounding box center [1271, 215] width 51 height 30
click at [1261, 266] on button "View" at bounding box center [1271, 262] width 51 height 30
click at [1273, 407] on button "View" at bounding box center [1271, 406] width 51 height 30
click at [1267, 454] on button "View" at bounding box center [1271, 454] width 51 height 30
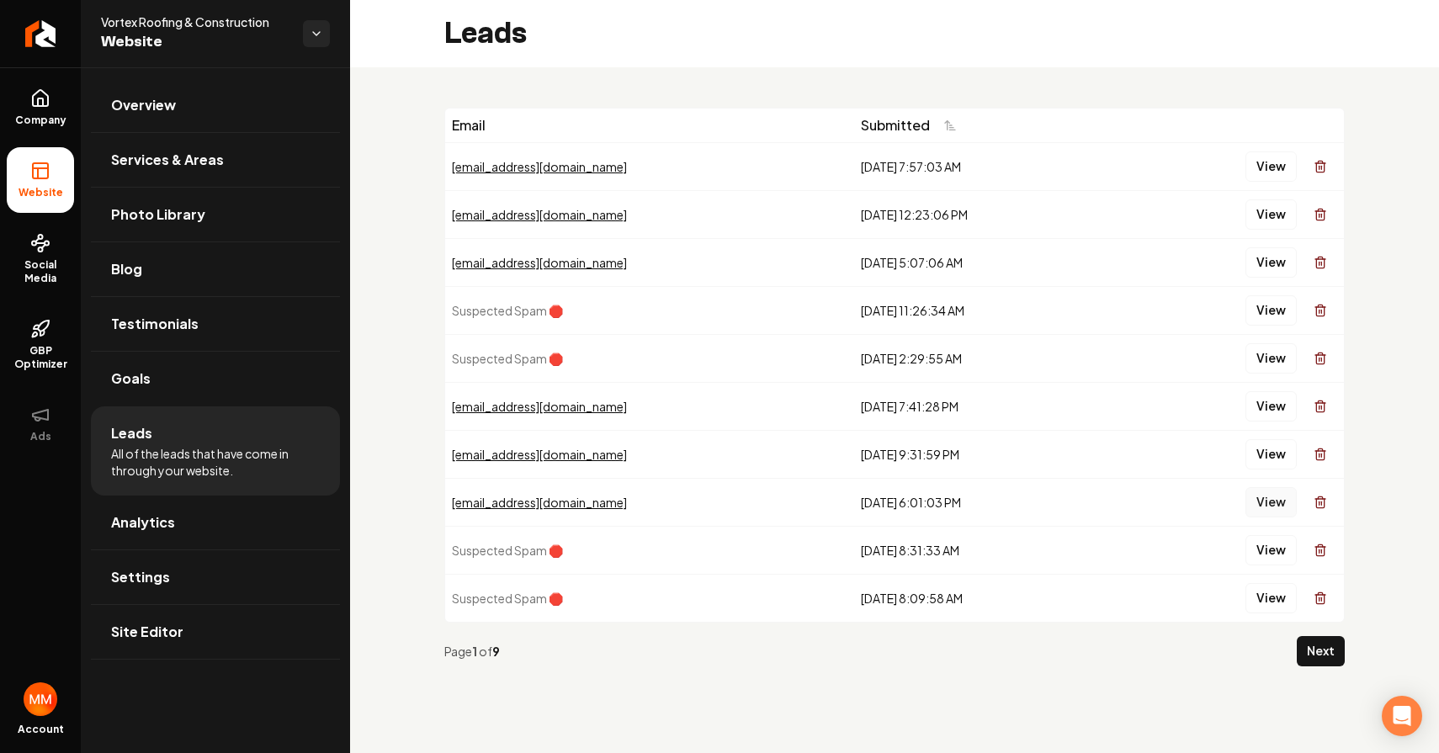
click at [1270, 508] on button "View" at bounding box center [1271, 502] width 51 height 30
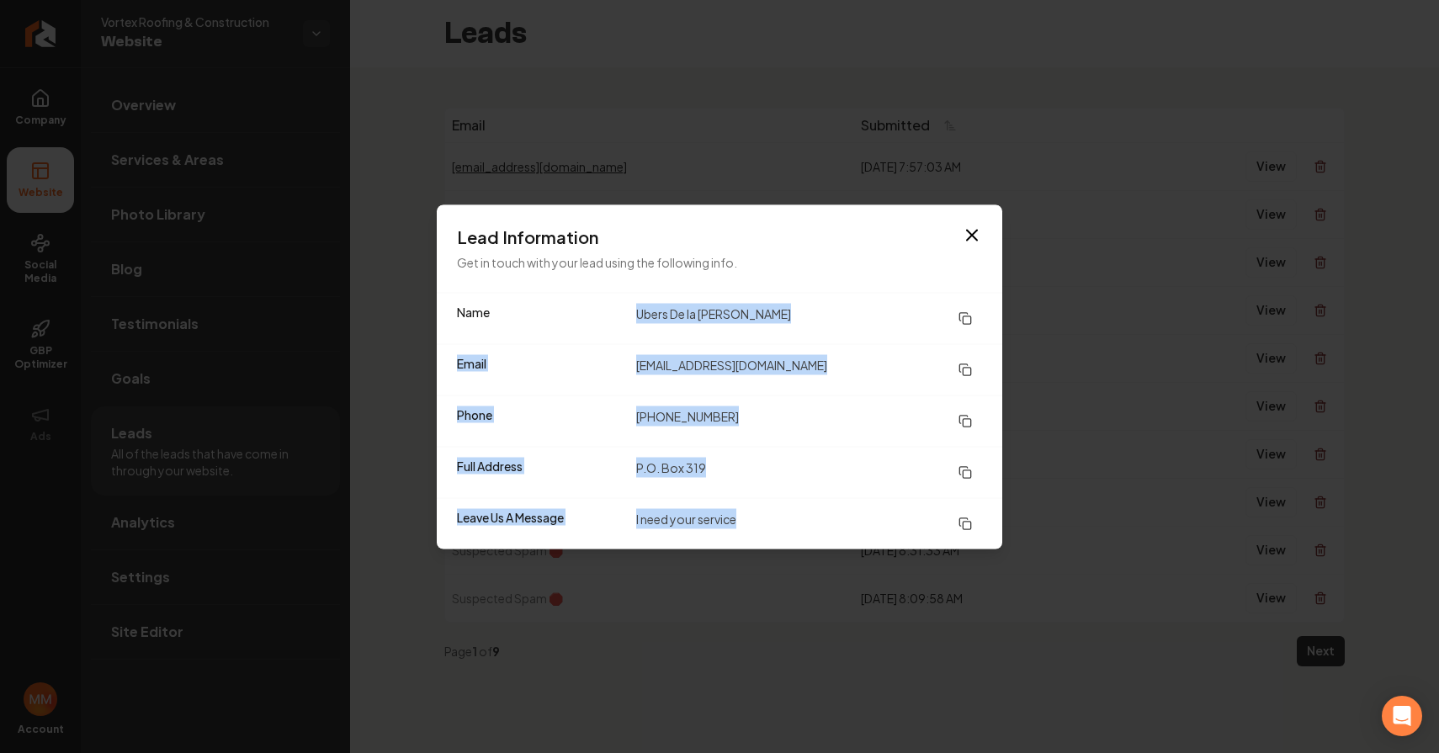
drag, startPoint x: 716, startPoint y: 490, endPoint x: 636, endPoint y: 312, distance: 194.8
click at [636, 312] on dl "Name Ubers De la [PERSON_NAME] Email [EMAIL_ADDRESS][DOMAIN_NAME] Phone [PHONE_…" at bounding box center [720, 421] width 566 height 256
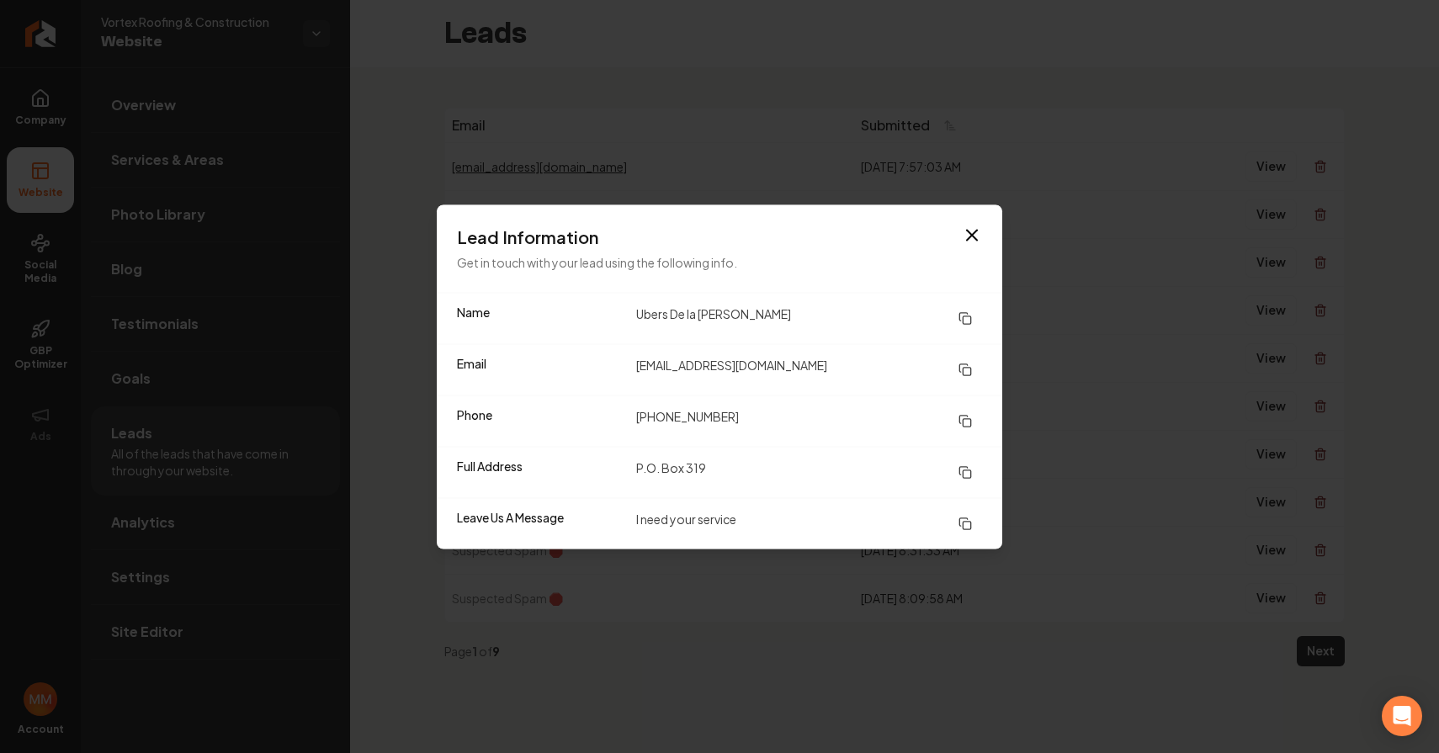
click at [785, 489] on div "Full Address P.O. Box 319" at bounding box center [720, 471] width 566 height 51
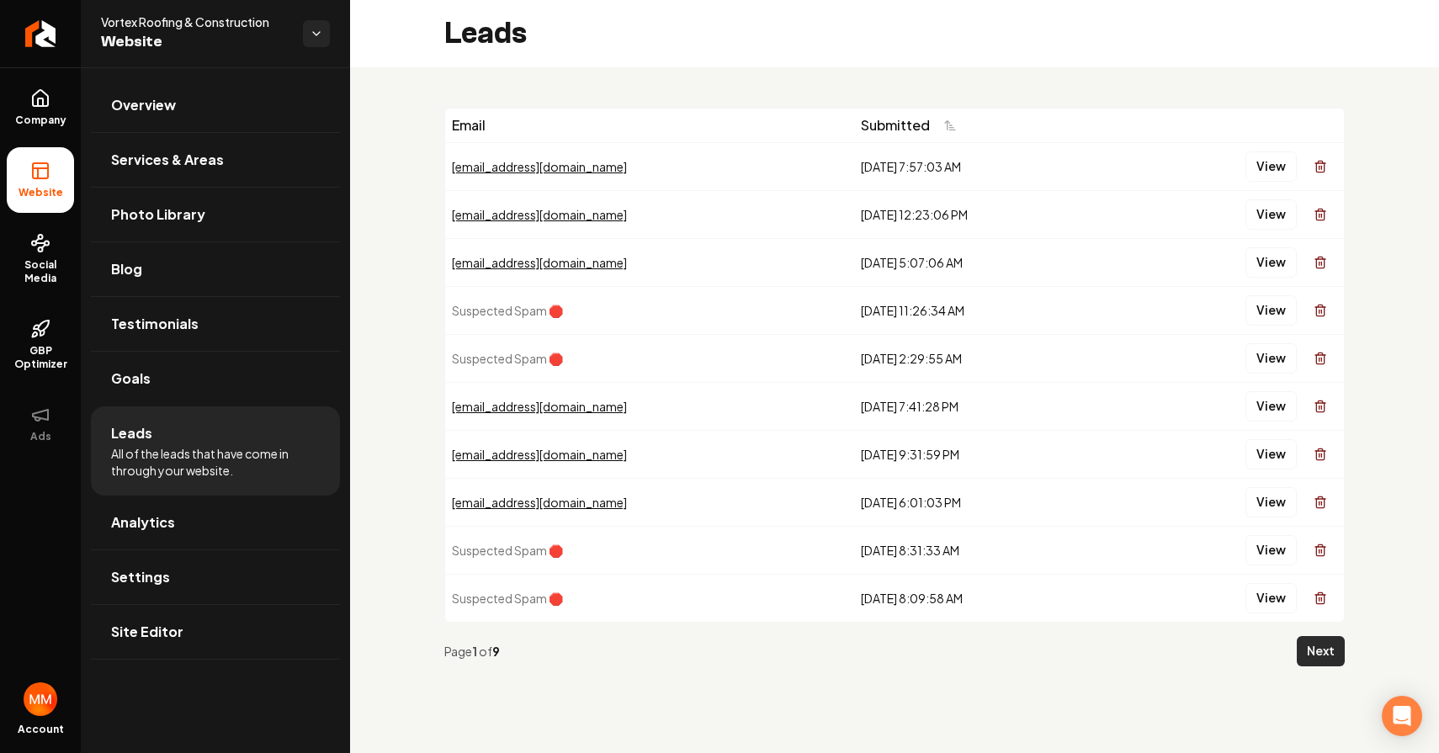
click at [1328, 652] on button "Next" at bounding box center [1321, 651] width 48 height 30
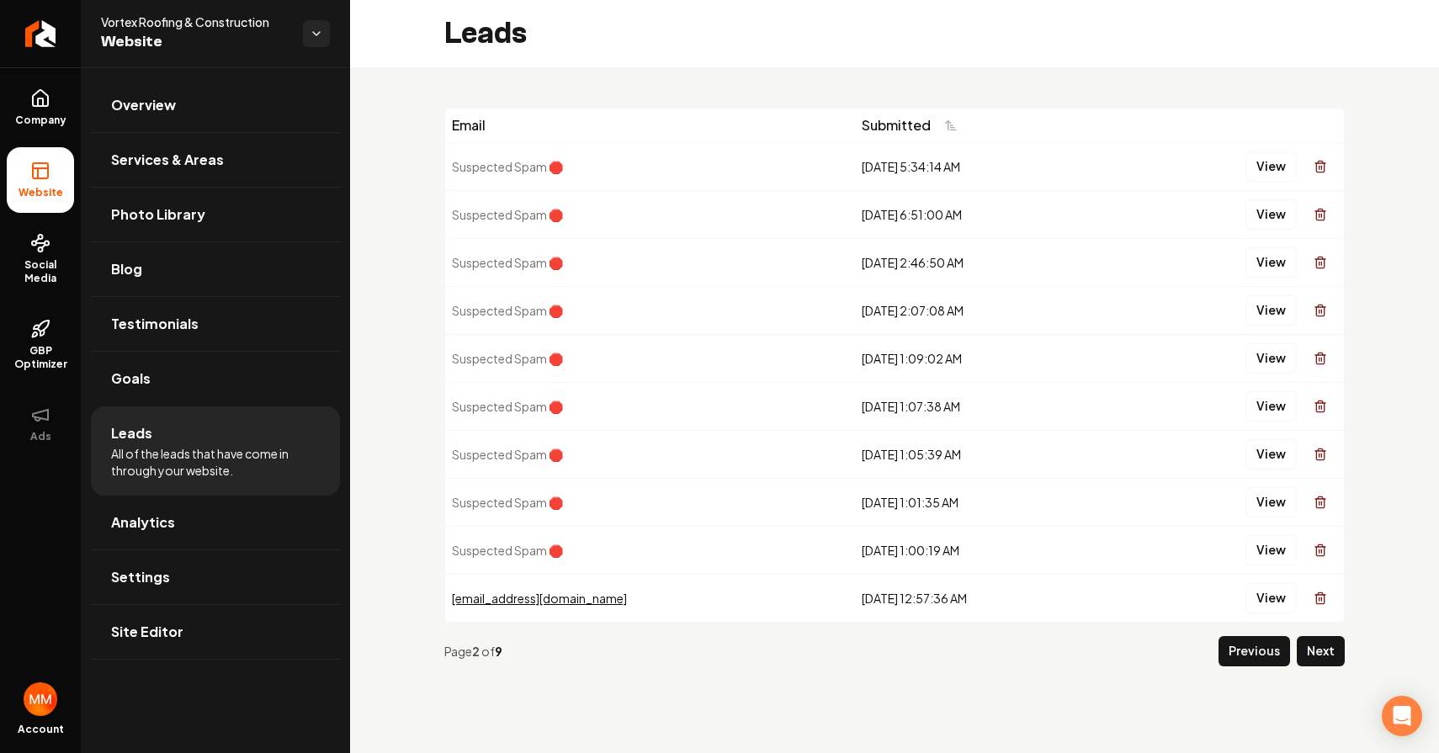
drag, startPoint x: 976, startPoint y: 500, endPoint x: 980, endPoint y: 349, distance: 150.7
click at [833, 174] on tbody "Suspected Spam 🛑 [DATE] 5:34:14 AM View Suspected Spam 🛑 [DATE] 6:51:00 AM View…" at bounding box center [894, 382] width 899 height 480
click at [1012, 404] on div "[DATE] 1:07:38 AM" at bounding box center [985, 406] width 247 height 17
click at [1260, 601] on button "View" at bounding box center [1271, 598] width 51 height 30
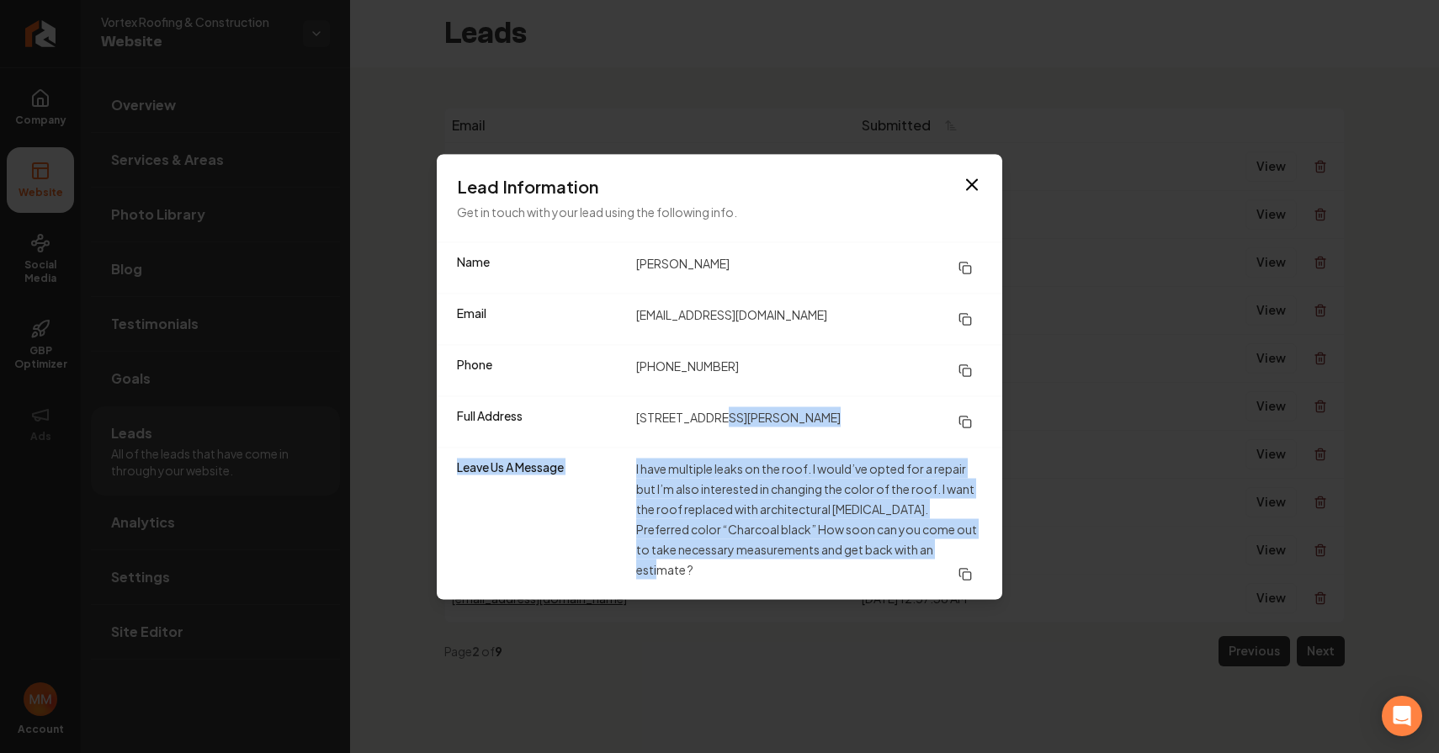
drag, startPoint x: 979, startPoint y: 545, endPoint x: 712, endPoint y: 418, distance: 295.6
click at [712, 418] on dl "Name [PERSON_NAME] Email [EMAIL_ADDRESS][DOMAIN_NAME] Phone [PHONE_NUMBER] Full…" at bounding box center [720, 420] width 566 height 357
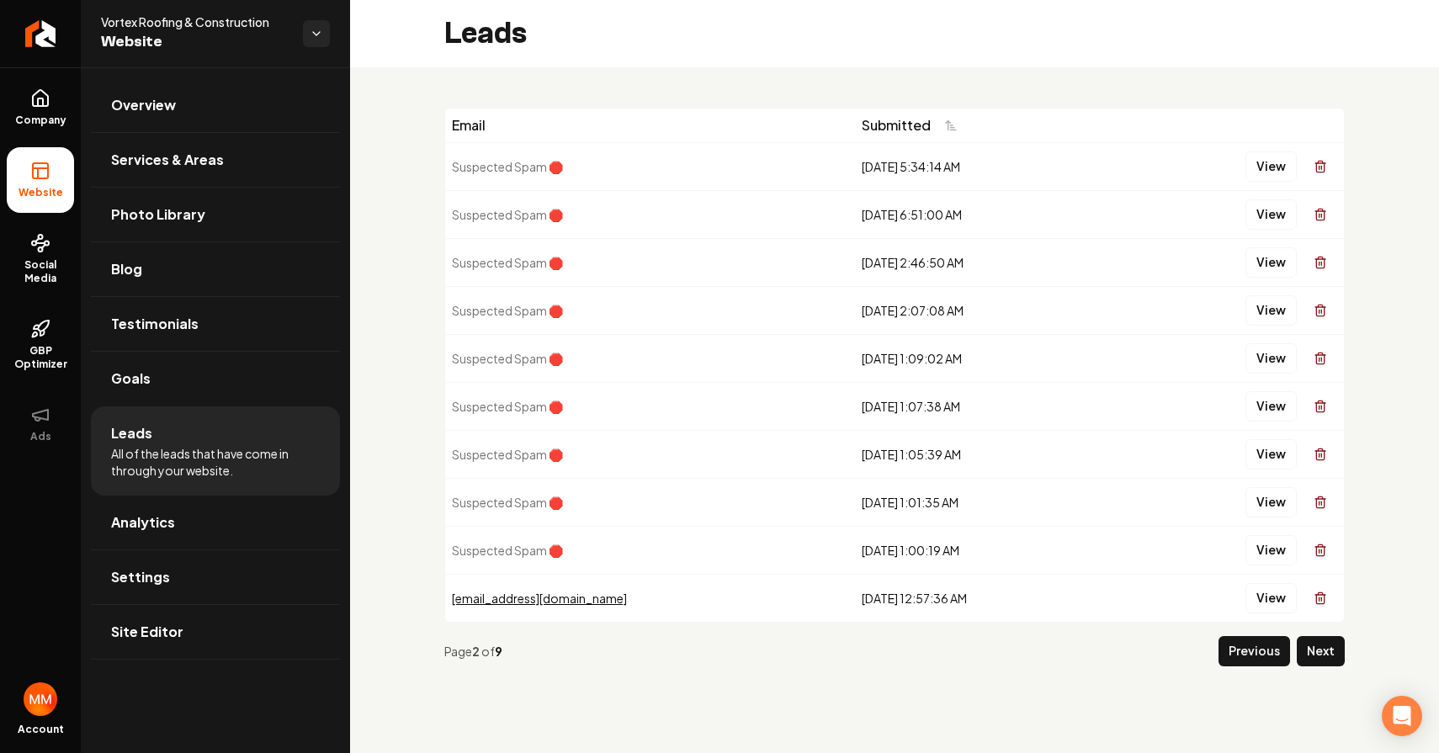
drag, startPoint x: 1081, startPoint y: 443, endPoint x: 918, endPoint y: 391, distance: 170.6
click at [19, 23] on link "Return to dashboard" at bounding box center [40, 33] width 81 height 67
